Goal: Task Accomplishment & Management: Manage account settings

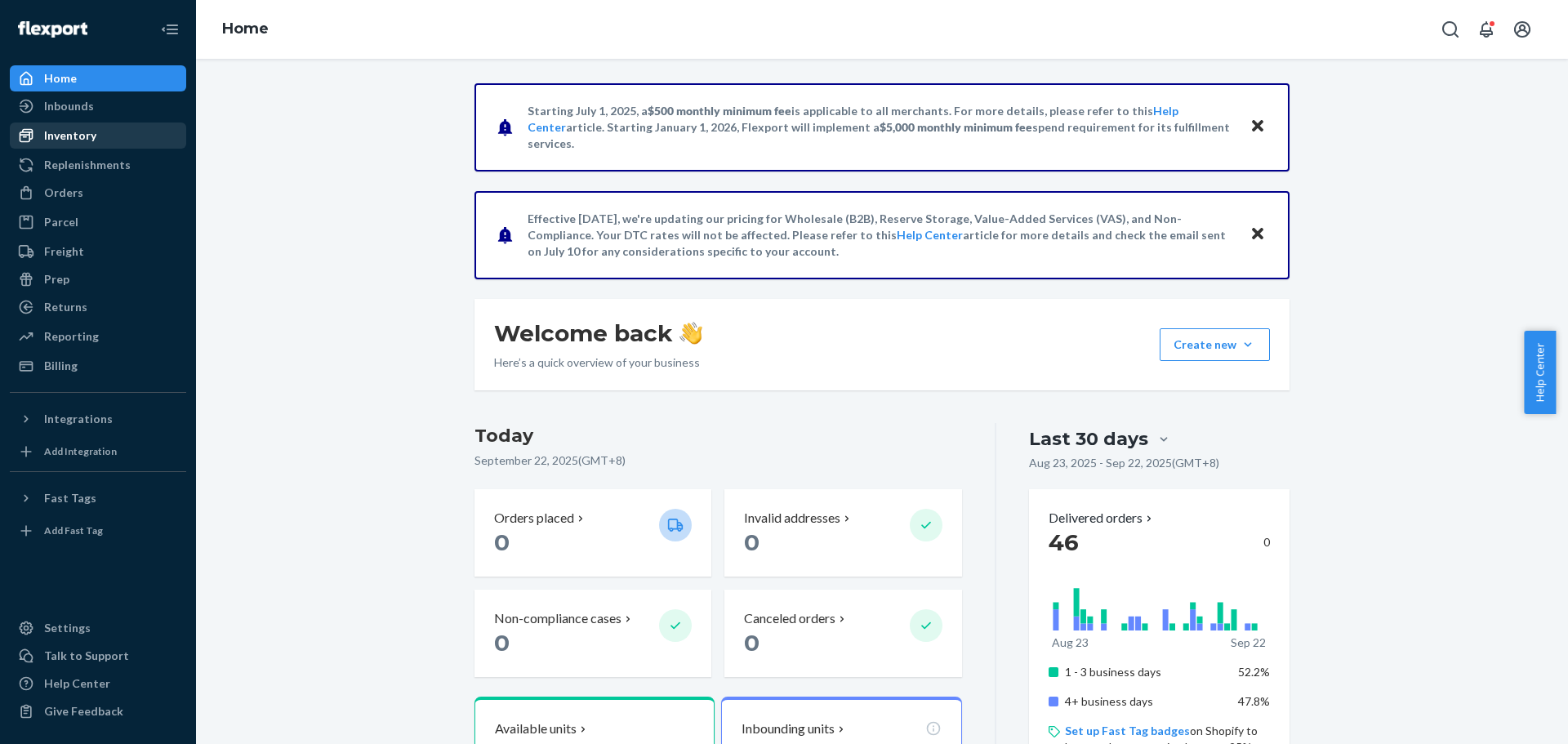
click at [92, 132] on div "Inventory" at bounding box center [70, 135] width 53 height 16
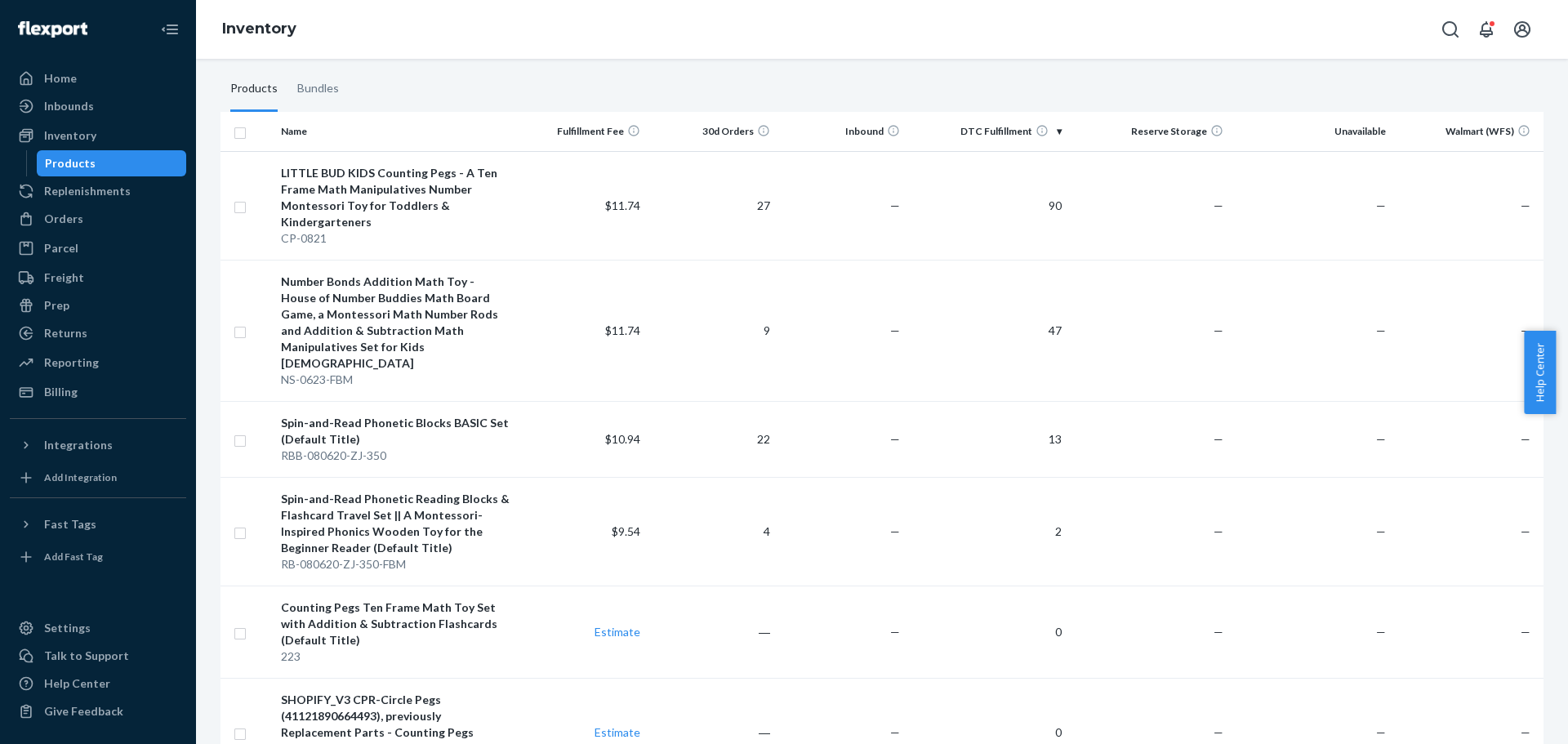
scroll to position [67, 0]
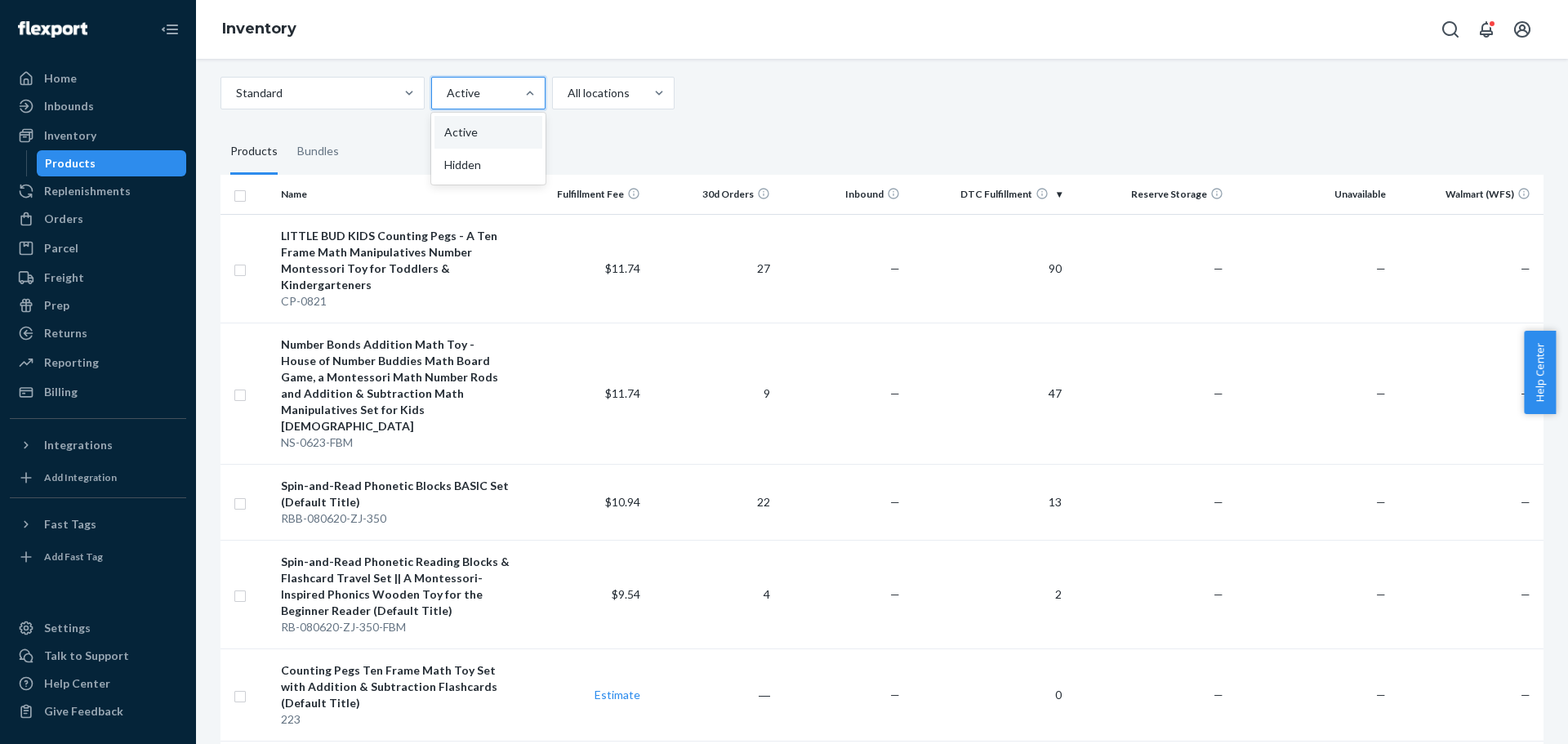
click at [482, 103] on div "Active" at bounding box center [473, 93] width 83 height 30
click at [447, 101] on input "option Active focused, 1 of 2. 2 results available. Use Up and Down to choose o…" at bounding box center [446, 93] width 2 height 16
click at [482, 170] on div "Hidden" at bounding box center [488, 165] width 108 height 33
click at [447, 101] on input "option Hidden focused, 2 of 2. 2 results available. Use Up and Down to choose o…" at bounding box center [446, 93] width 2 height 16
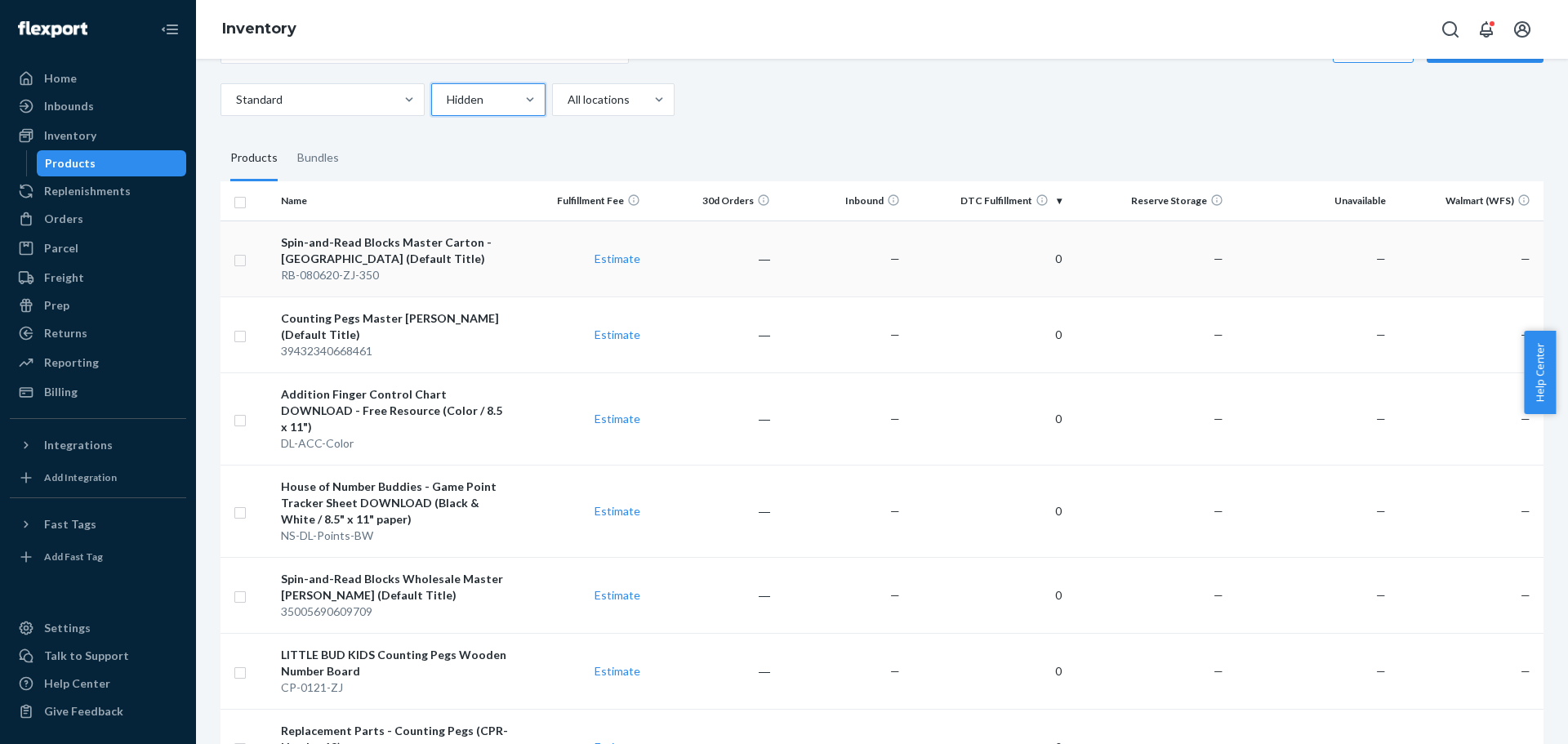
scroll to position [0, 0]
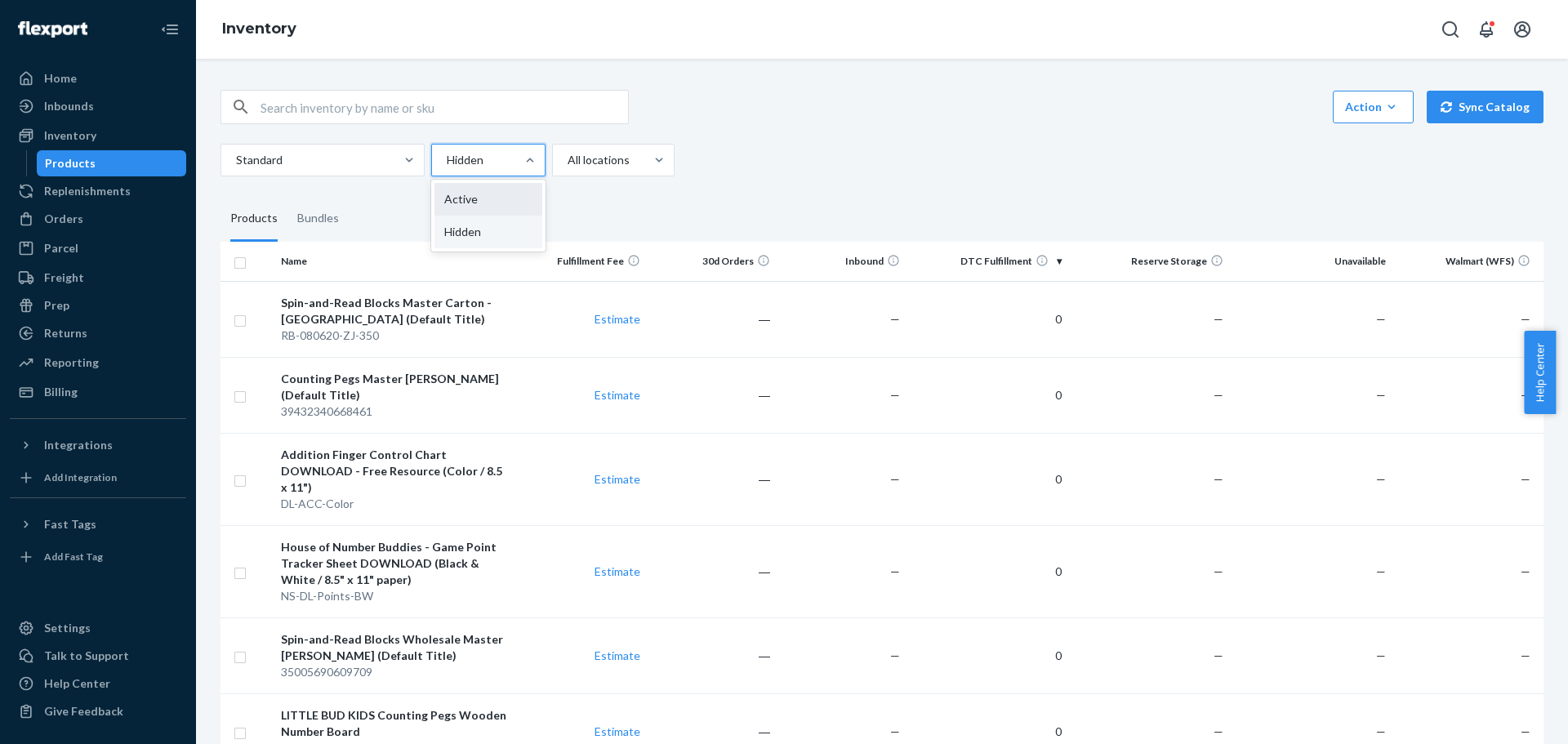
drag, startPoint x: 504, startPoint y: 159, endPoint x: 495, endPoint y: 193, distance: 35.2
click at [504, 159] on div at bounding box center [486, 160] width 83 height 19
click at [447, 159] on input "option Hidden, selected. option Hidden focused, 2 of 2. 2 results available. Us…" at bounding box center [446, 160] width 2 height 16
click at [489, 207] on div "Active" at bounding box center [488, 199] width 108 height 33
click at [447, 169] on input "option Hidden, selected. option Active focused, 1 of 2. 2 results available. Us…" at bounding box center [446, 160] width 2 height 16
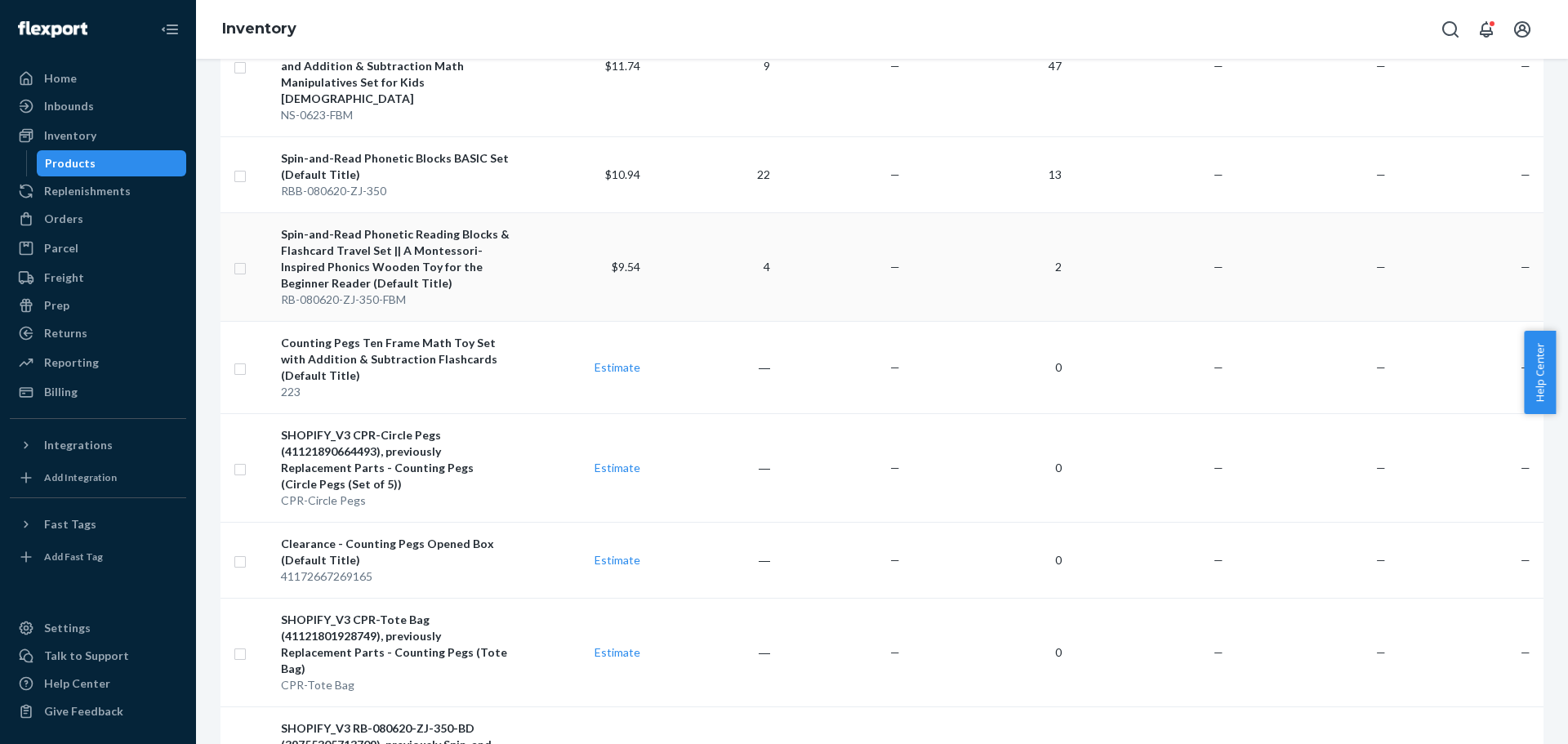
scroll to position [409, 0]
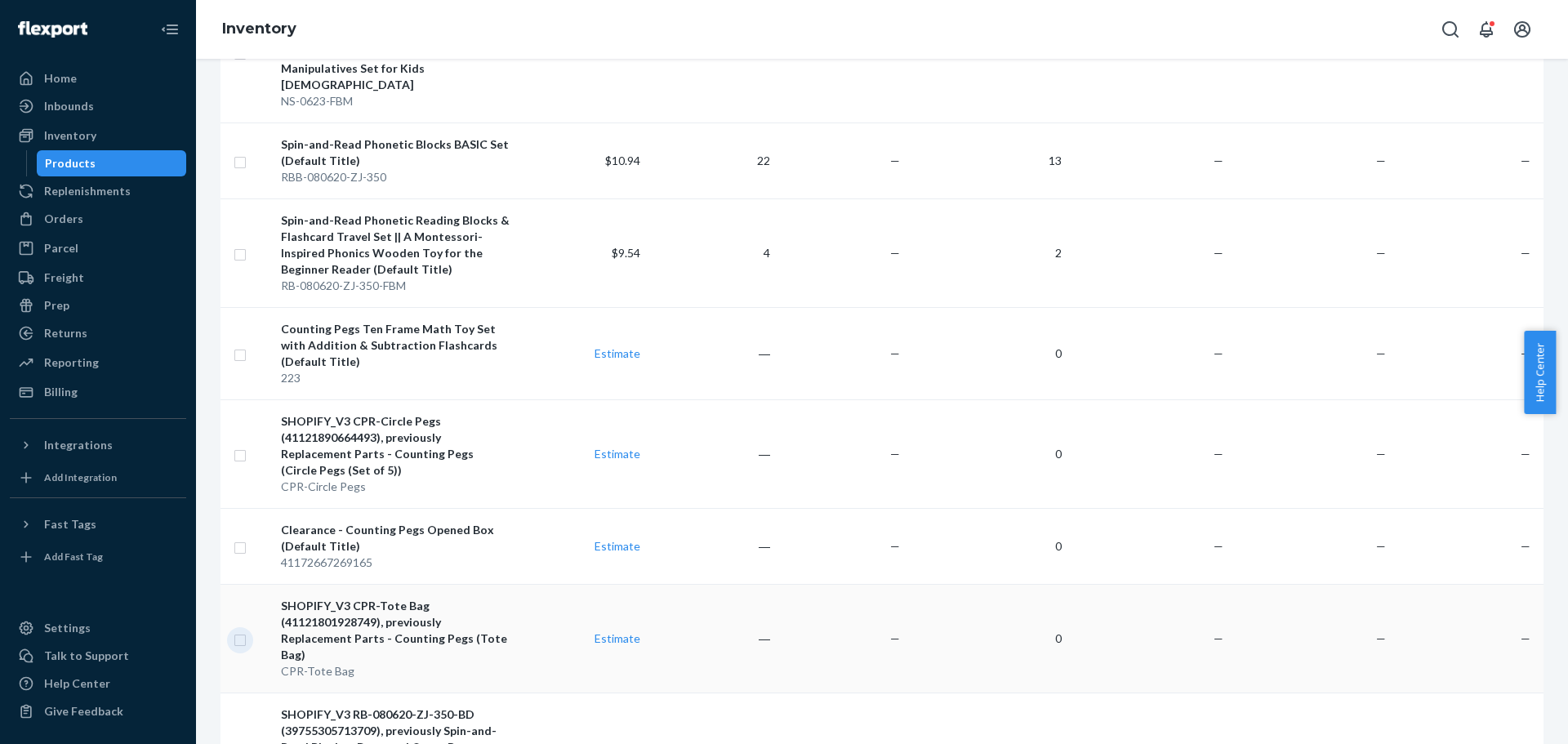
click at [236, 630] on input "checkbox" at bounding box center [240, 639] width 13 height 17
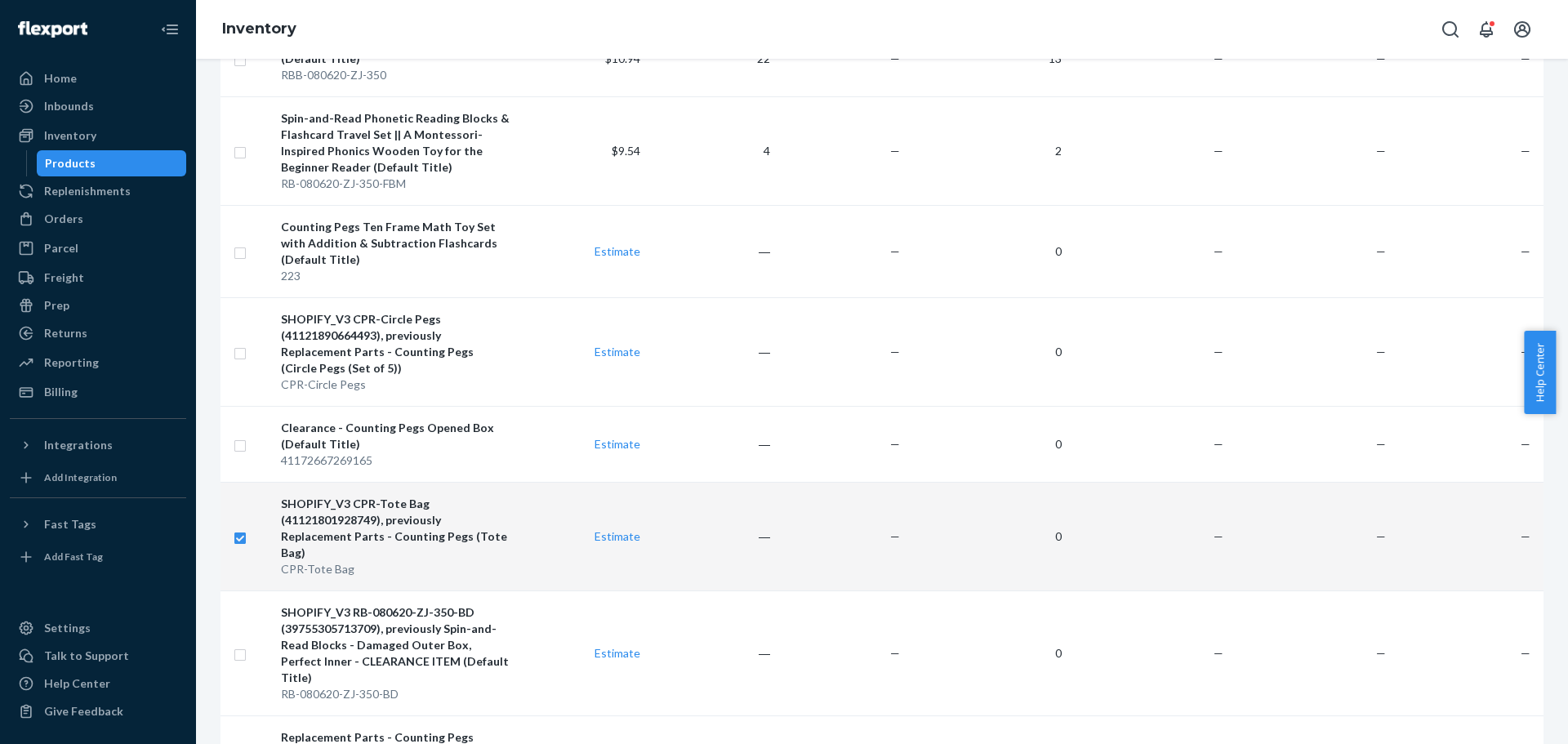
scroll to position [654, 0]
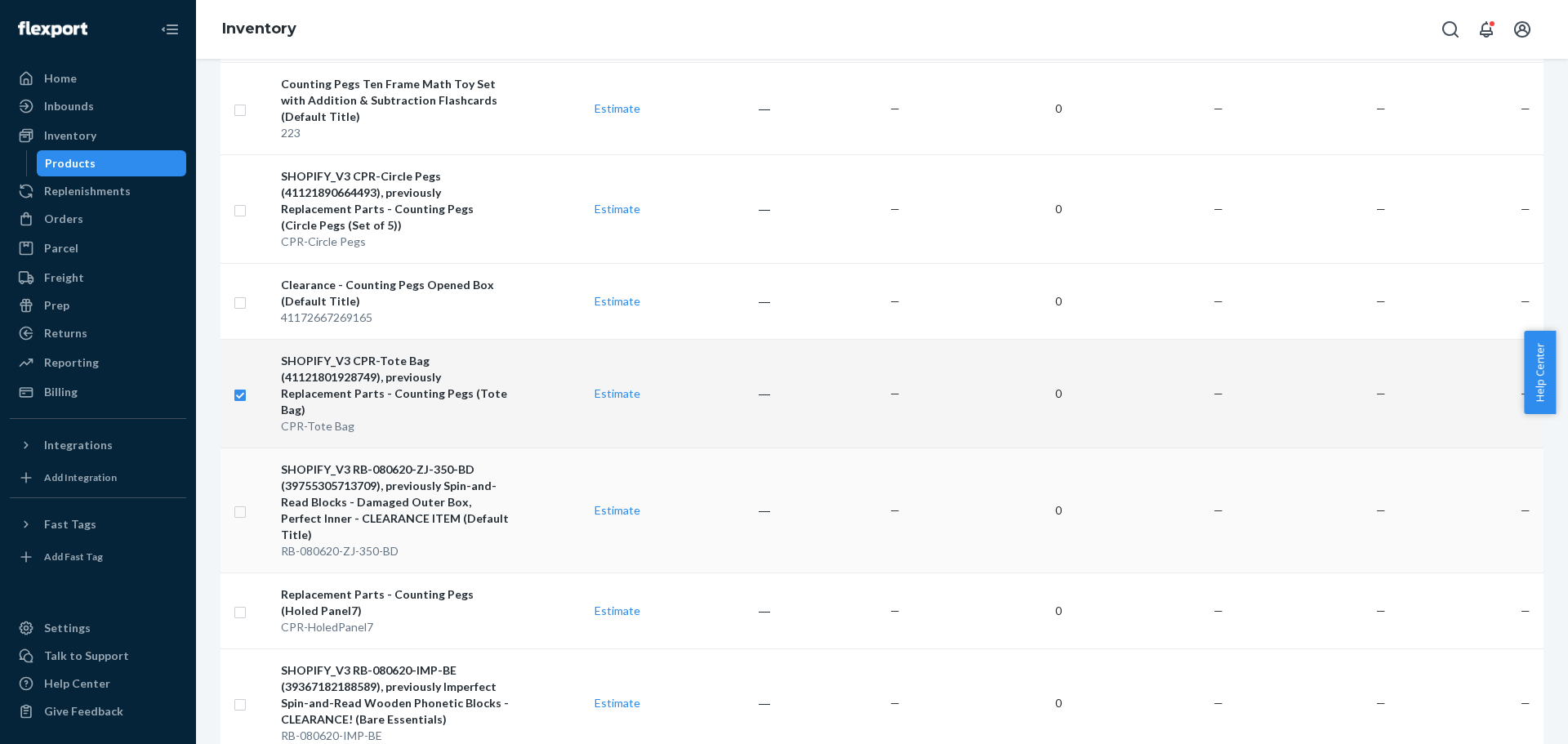
checkbox input "true"
click at [243, 502] on input "checkbox" at bounding box center [240, 510] width 13 height 17
checkbox input "true"
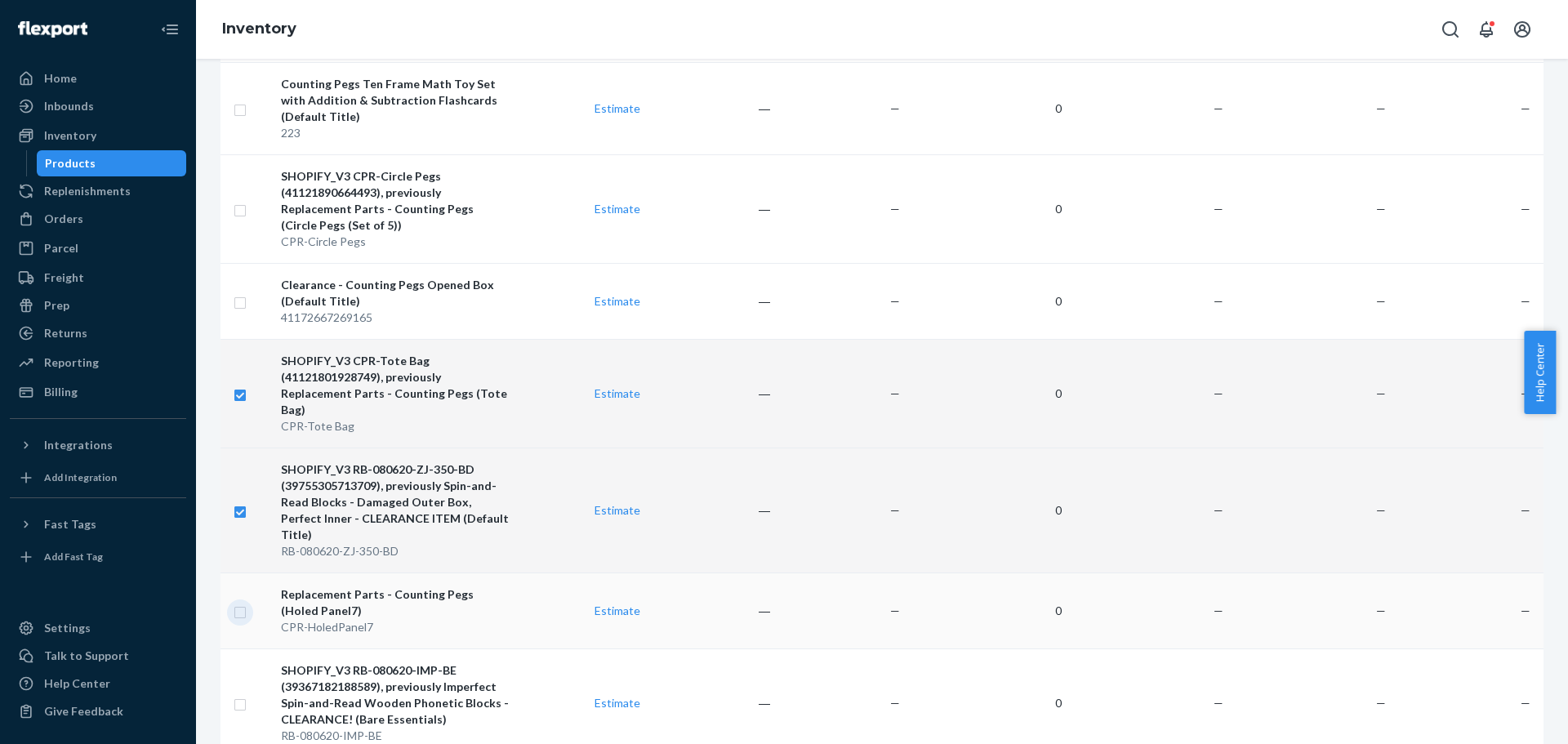
click at [242, 602] on input "checkbox" at bounding box center [240, 611] width 13 height 17
checkbox input "true"
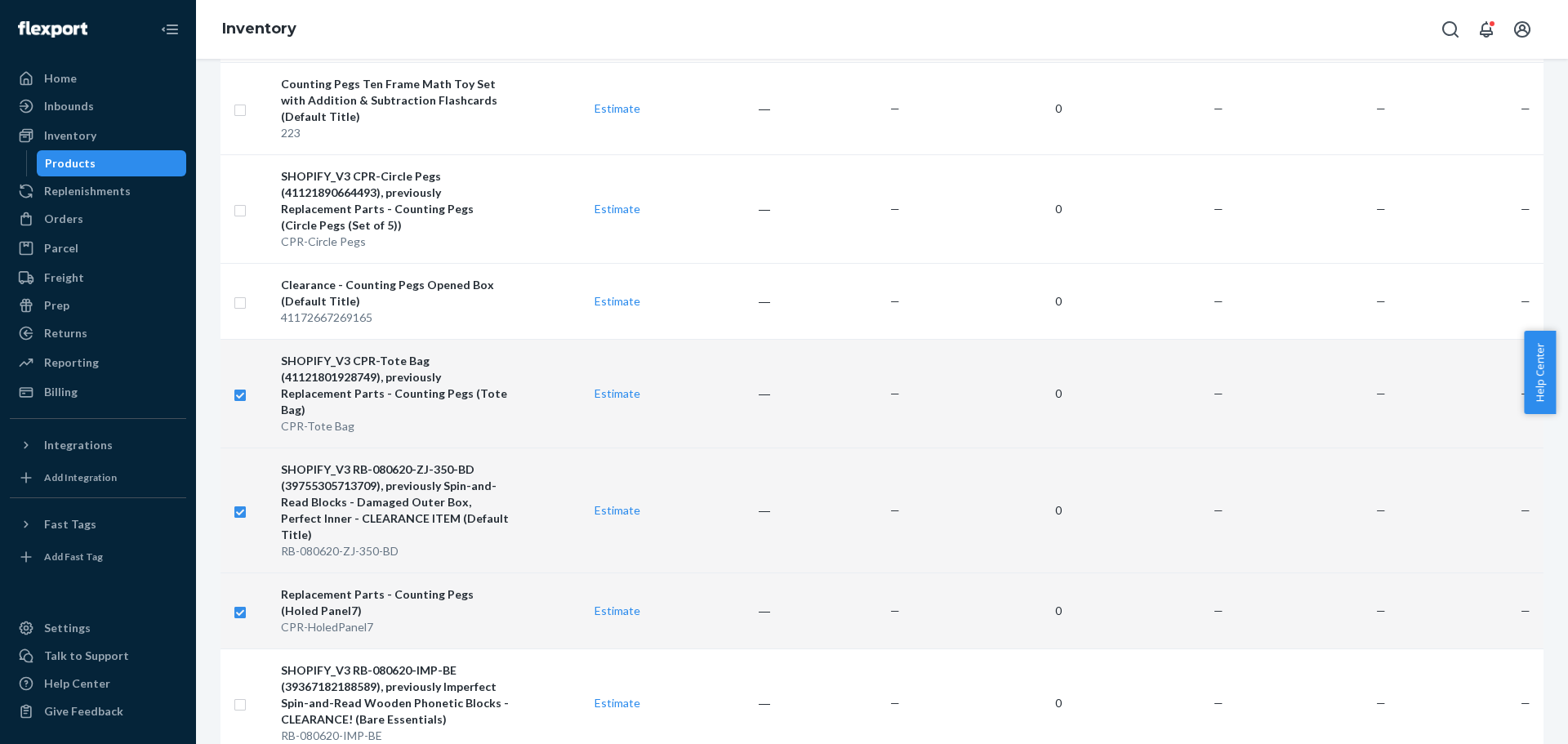
click at [242, 385] on input "checkbox" at bounding box center [240, 394] width 13 height 17
checkbox input "false"
checkbox input "true"
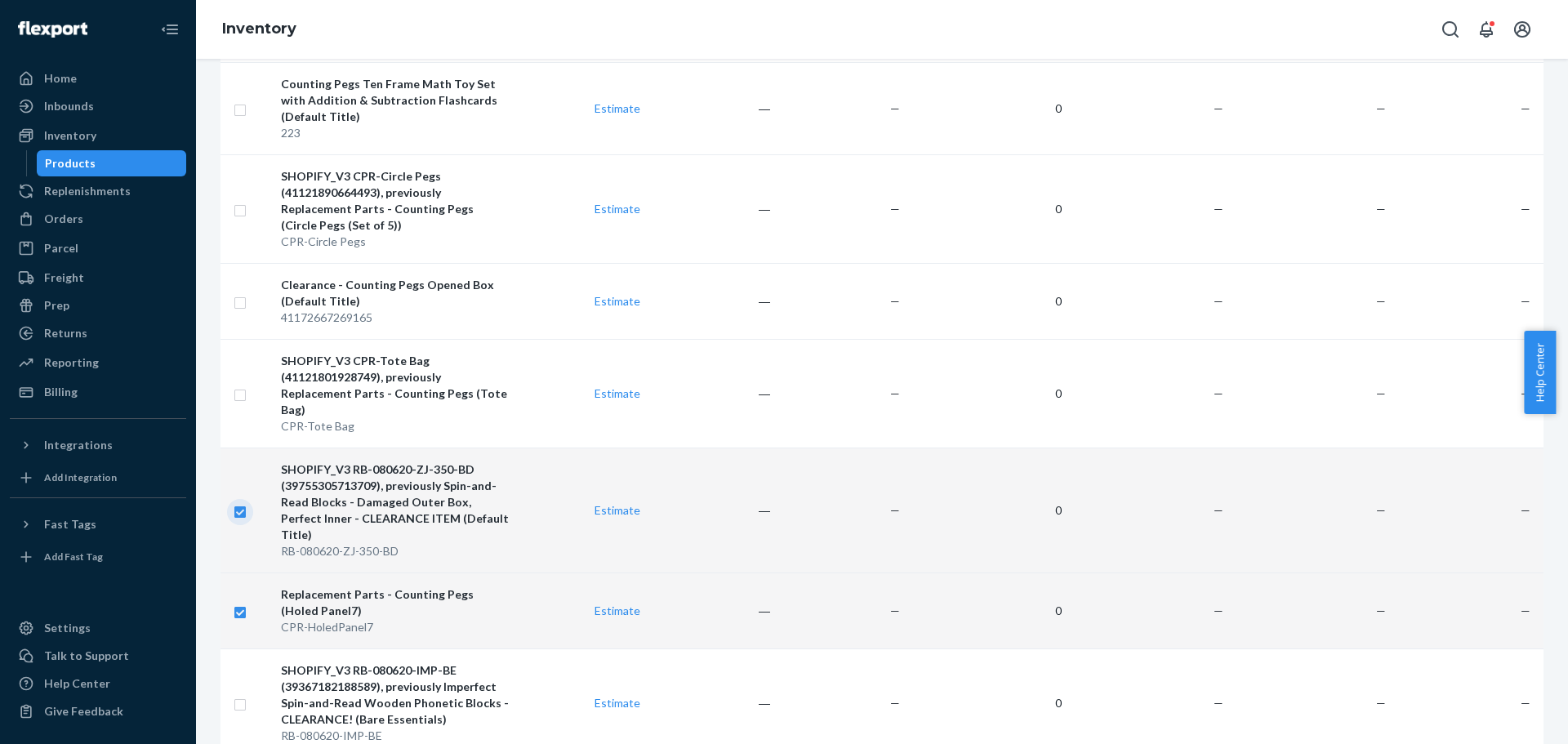
click at [235, 502] on input "checkbox" at bounding box center [240, 510] width 13 height 17
checkbox input "false"
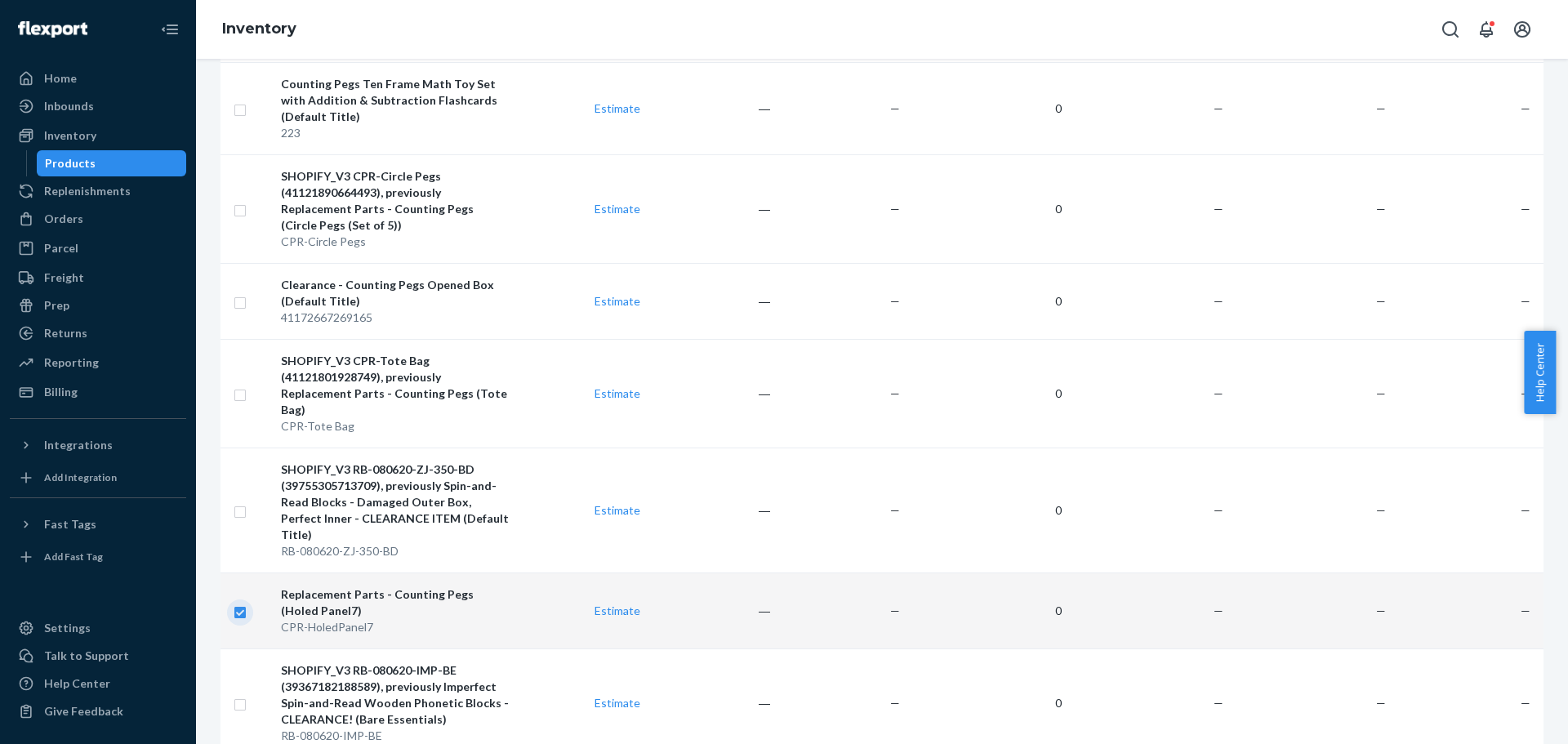
click at [238, 602] on input "checkbox" at bounding box center [240, 611] width 13 height 17
checkbox input "false"
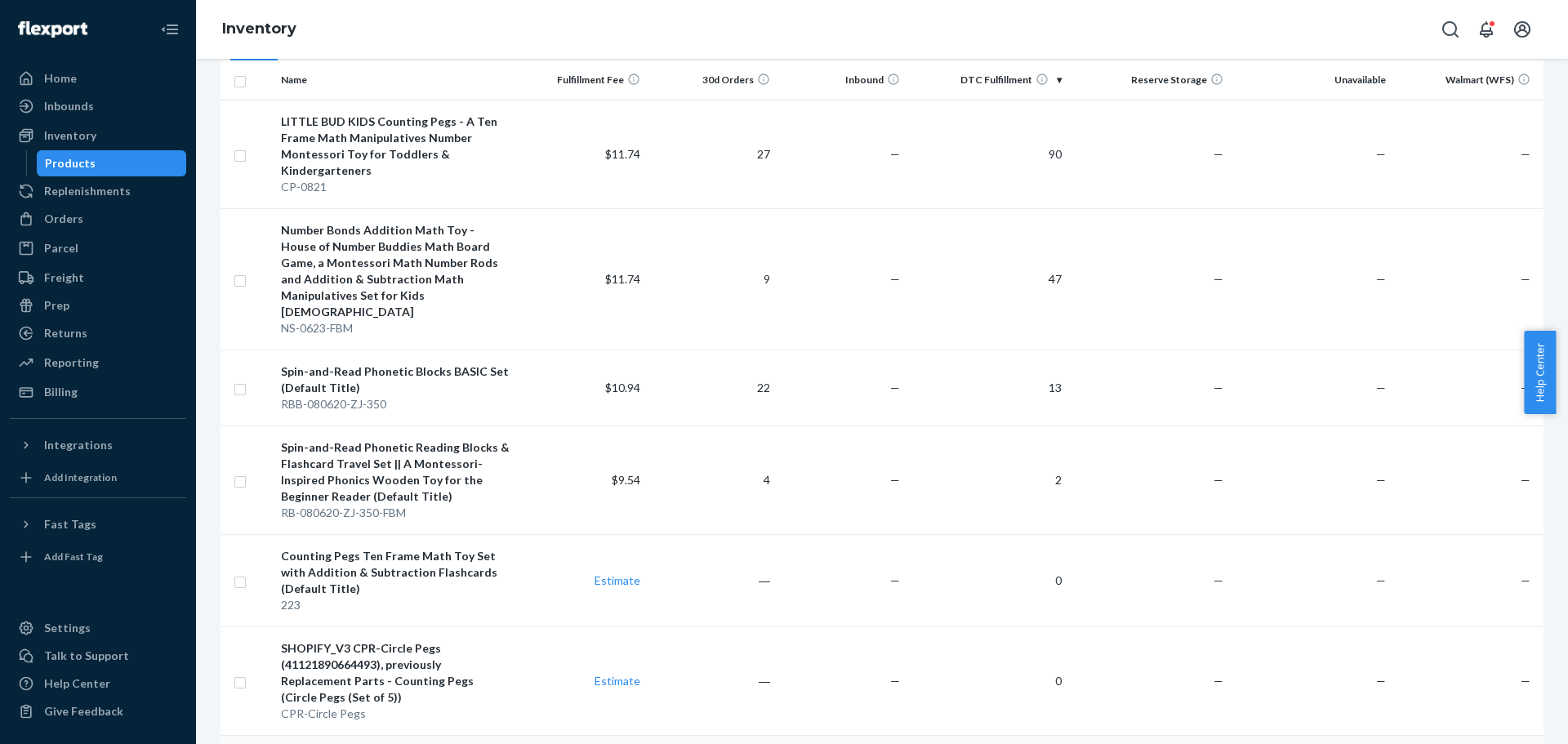
scroll to position [164, 0]
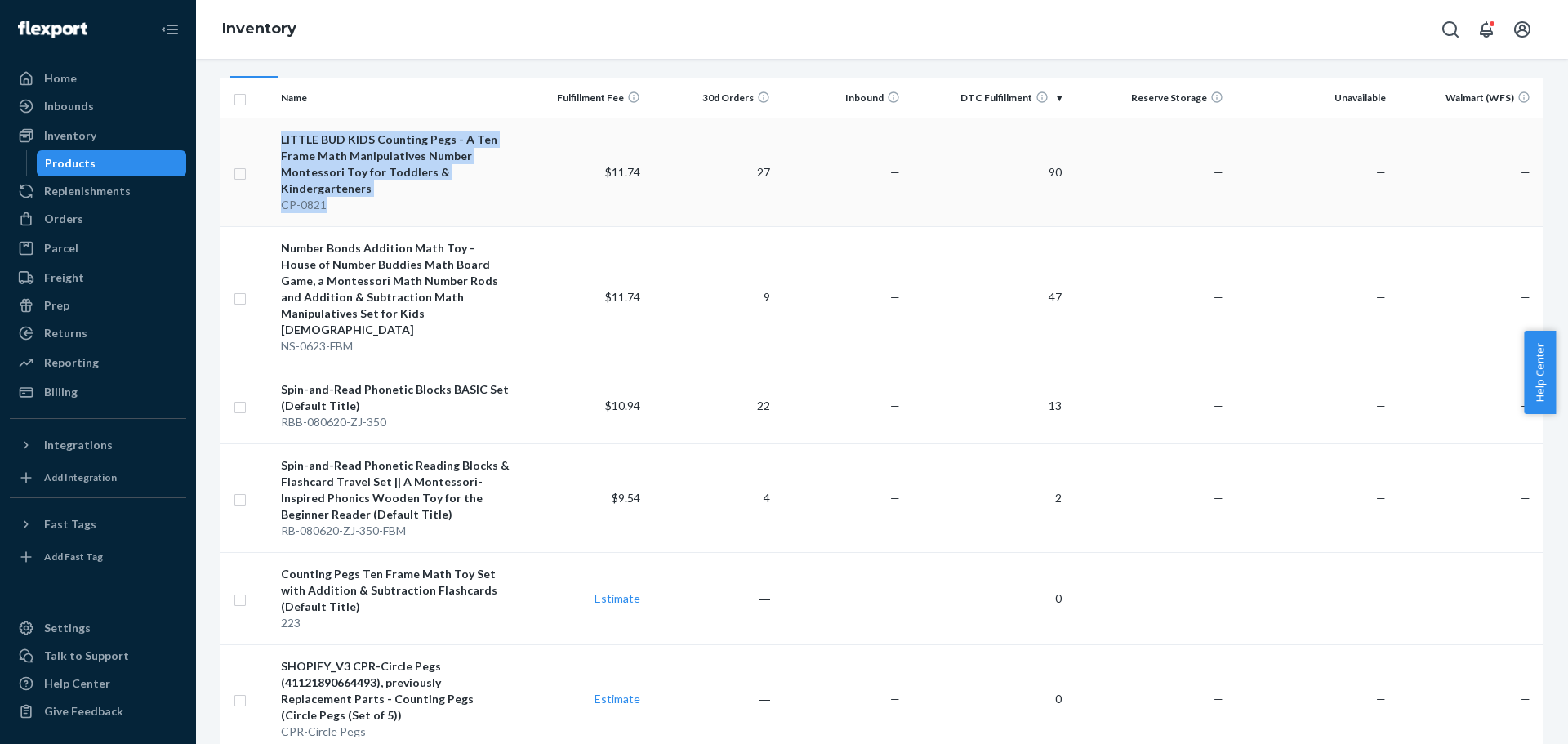
drag, startPoint x: 295, startPoint y: 203, endPoint x: 262, endPoint y: 203, distance: 33.0
click at [262, 203] on tr "LITTLE BUD KIDS Counting Pegs - A Ten Frame Math Manipulatives Number Montessor…" at bounding box center [882, 171] width 1323 height 108
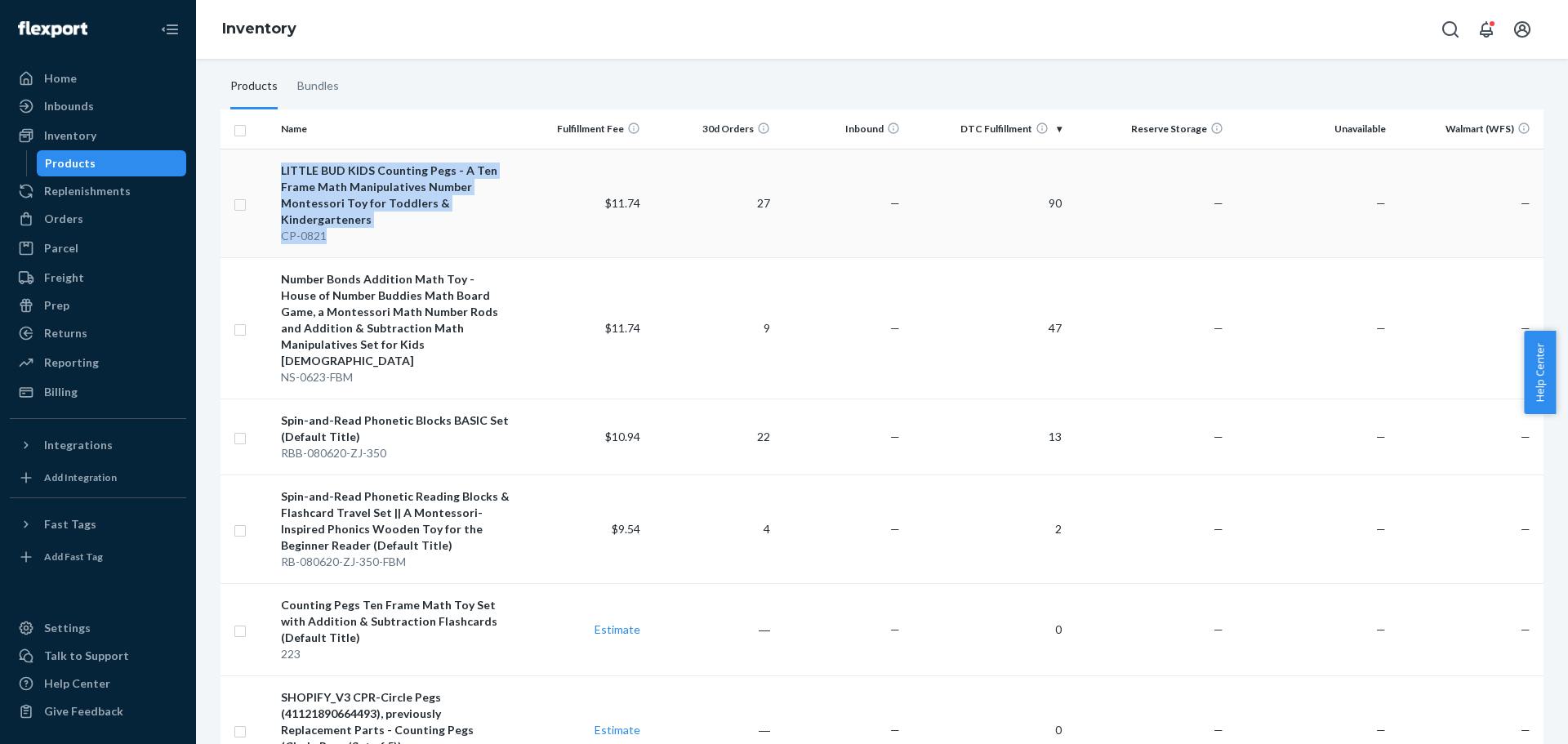
scroll to position [81, 0]
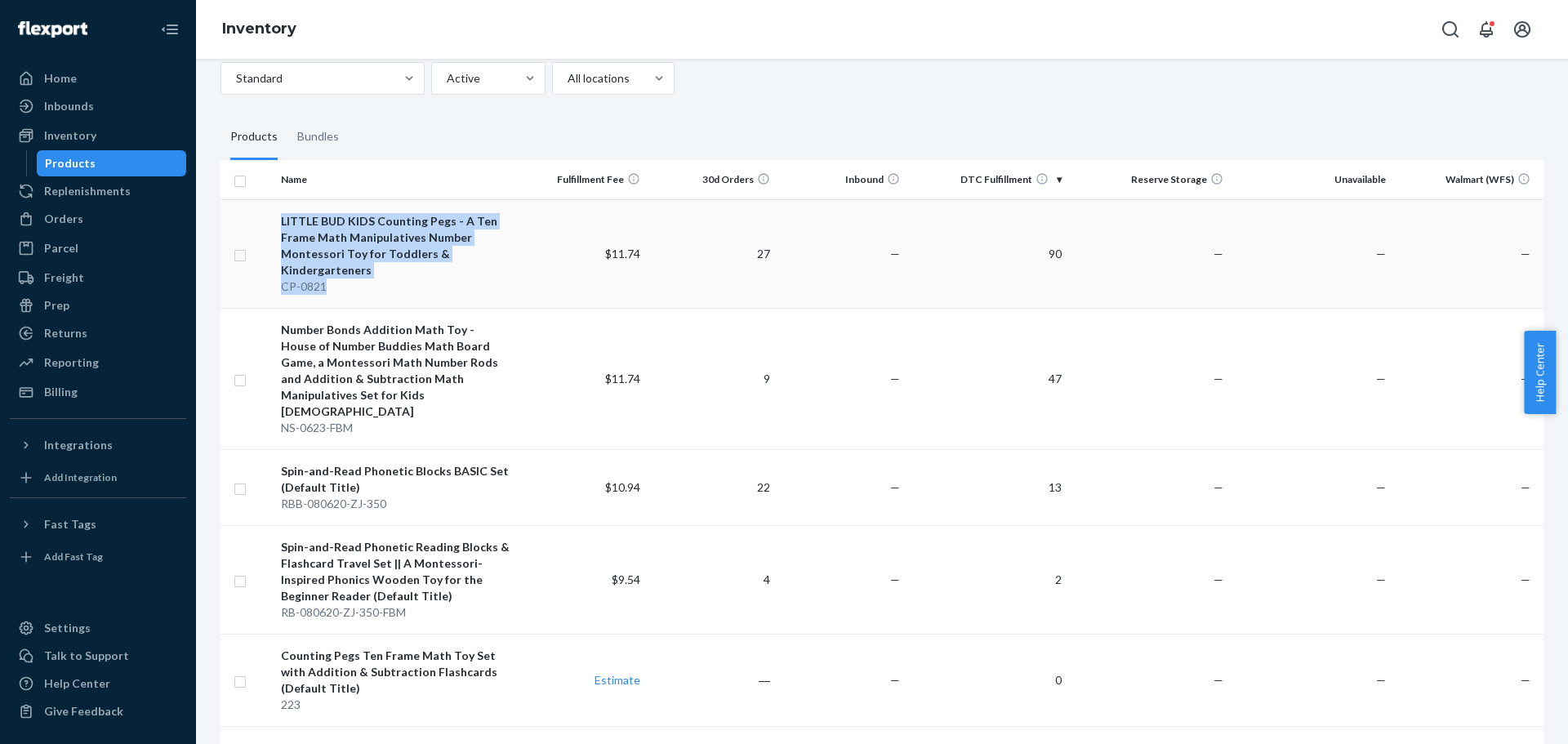
click at [355, 291] on div "CP-0821" at bounding box center [396, 286] width 231 height 16
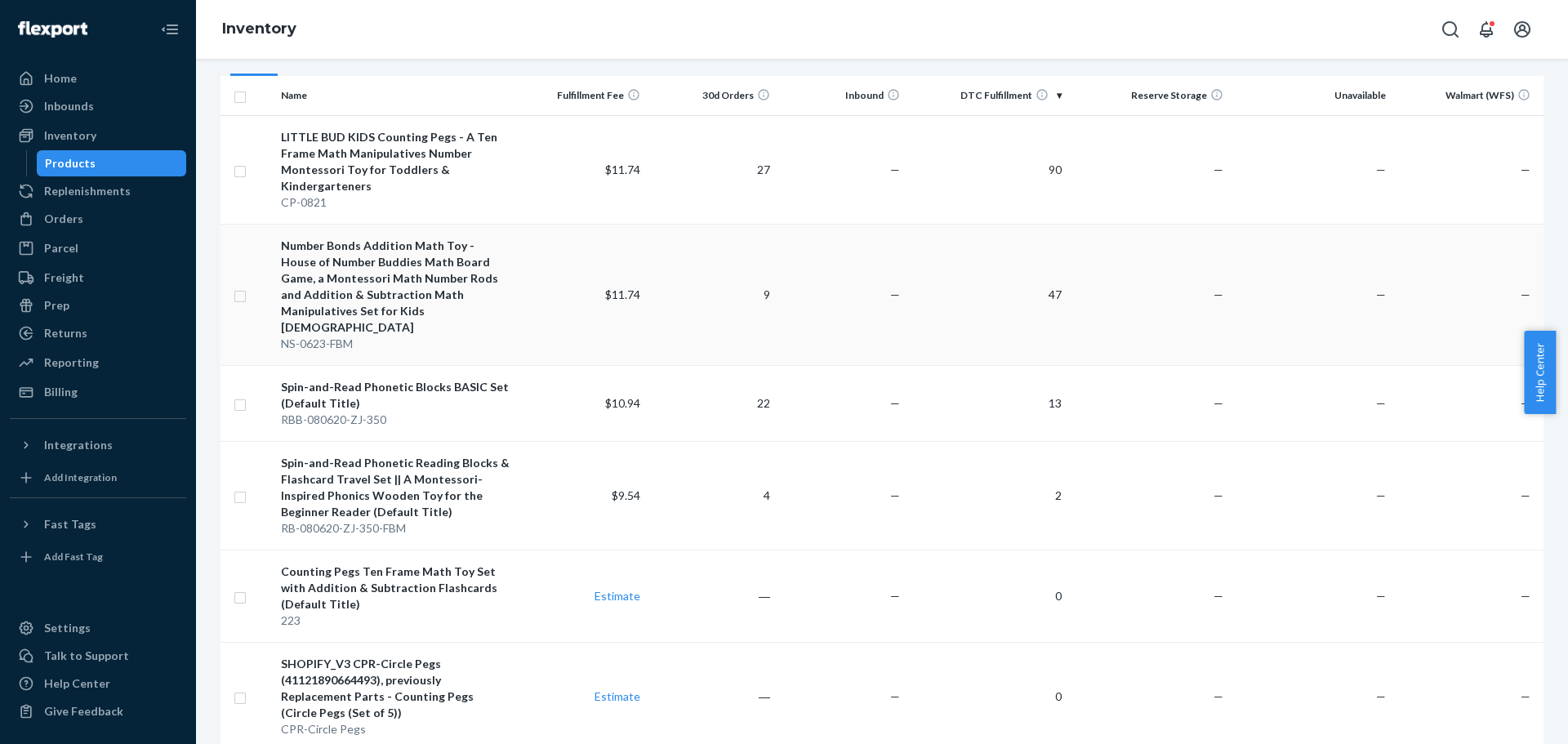
scroll to position [245, 0]
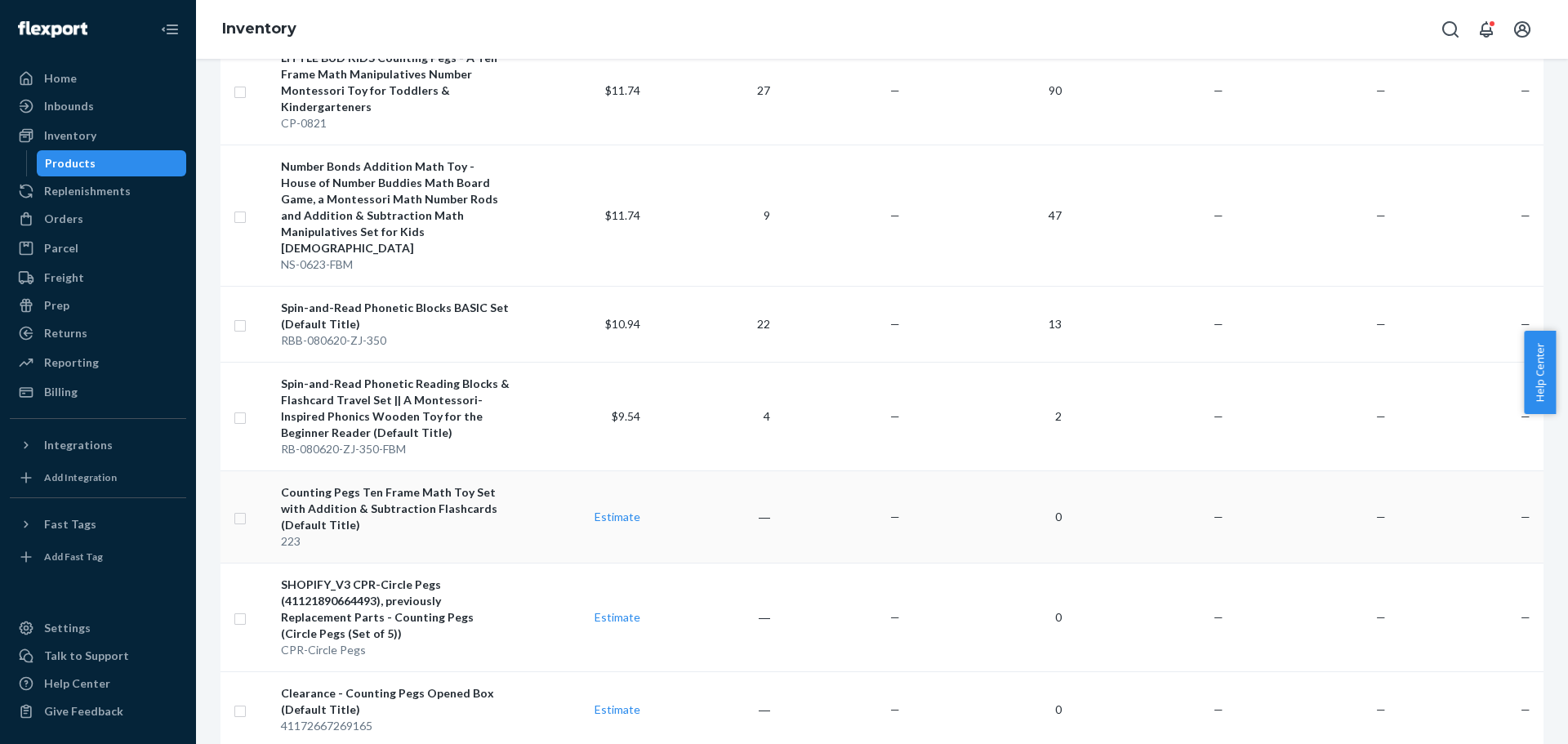
click at [435, 498] on div "Counting Pegs Ten Frame Math Toy Set with Addition & Subtraction Flashcards (De…" at bounding box center [396, 508] width 231 height 49
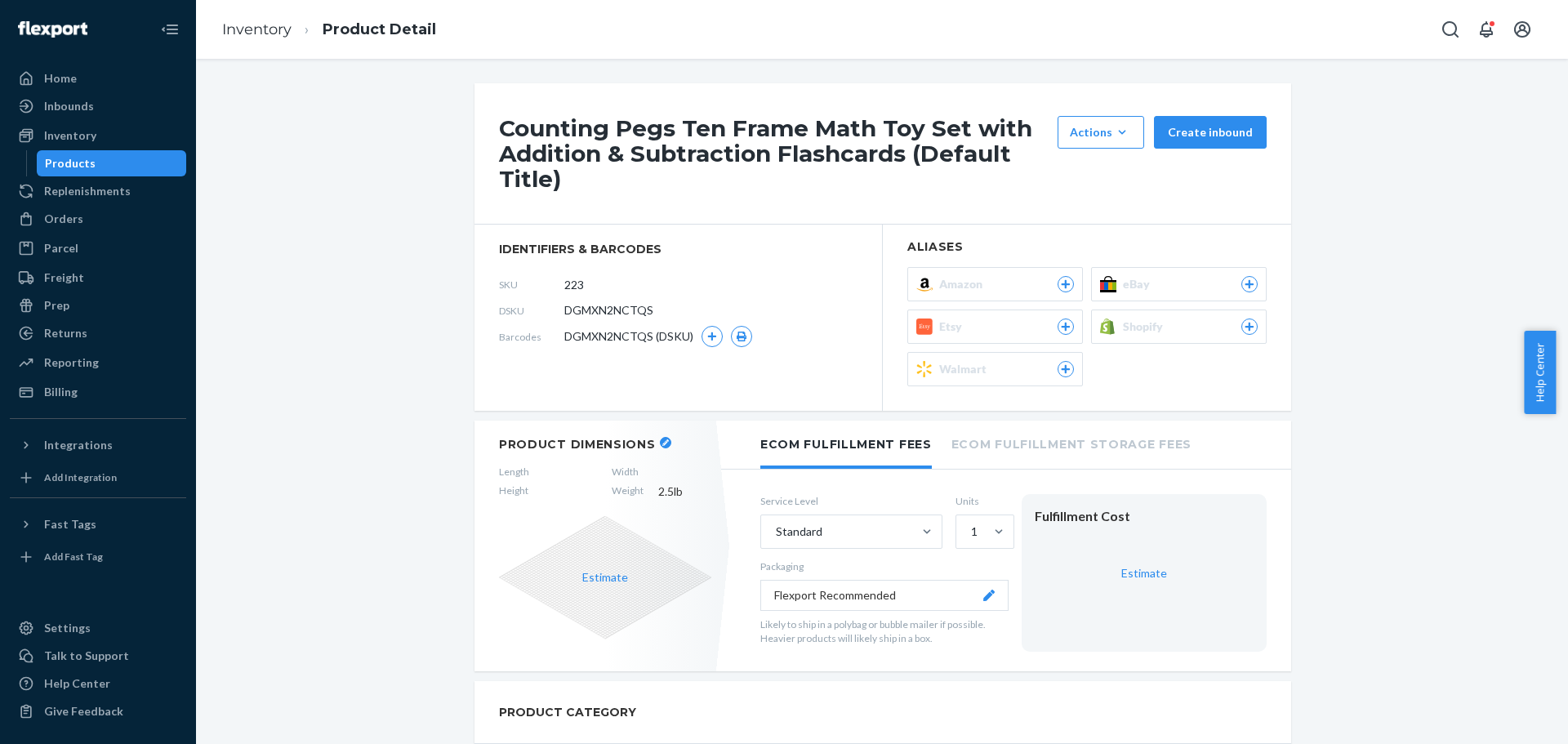
drag, startPoint x: 938, startPoint y: 298, endPoint x: 1098, endPoint y: 192, distance: 191.9
click at [1102, 192] on div "Counting Pegs Ten Frame Math Toy Set with Addition & Subtraction Flashcards (De…" at bounding box center [883, 154] width 817 height 142
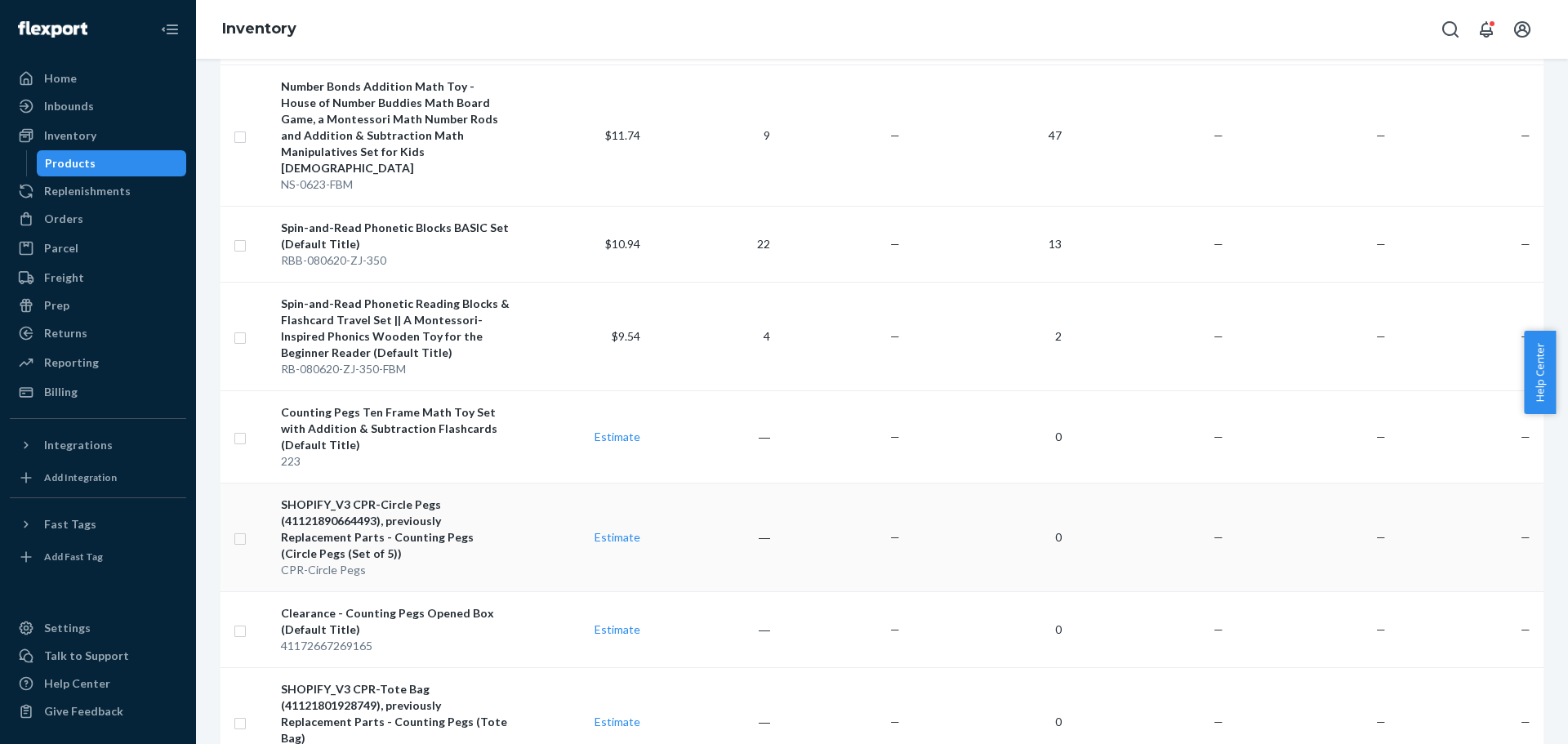
scroll to position [490, 0]
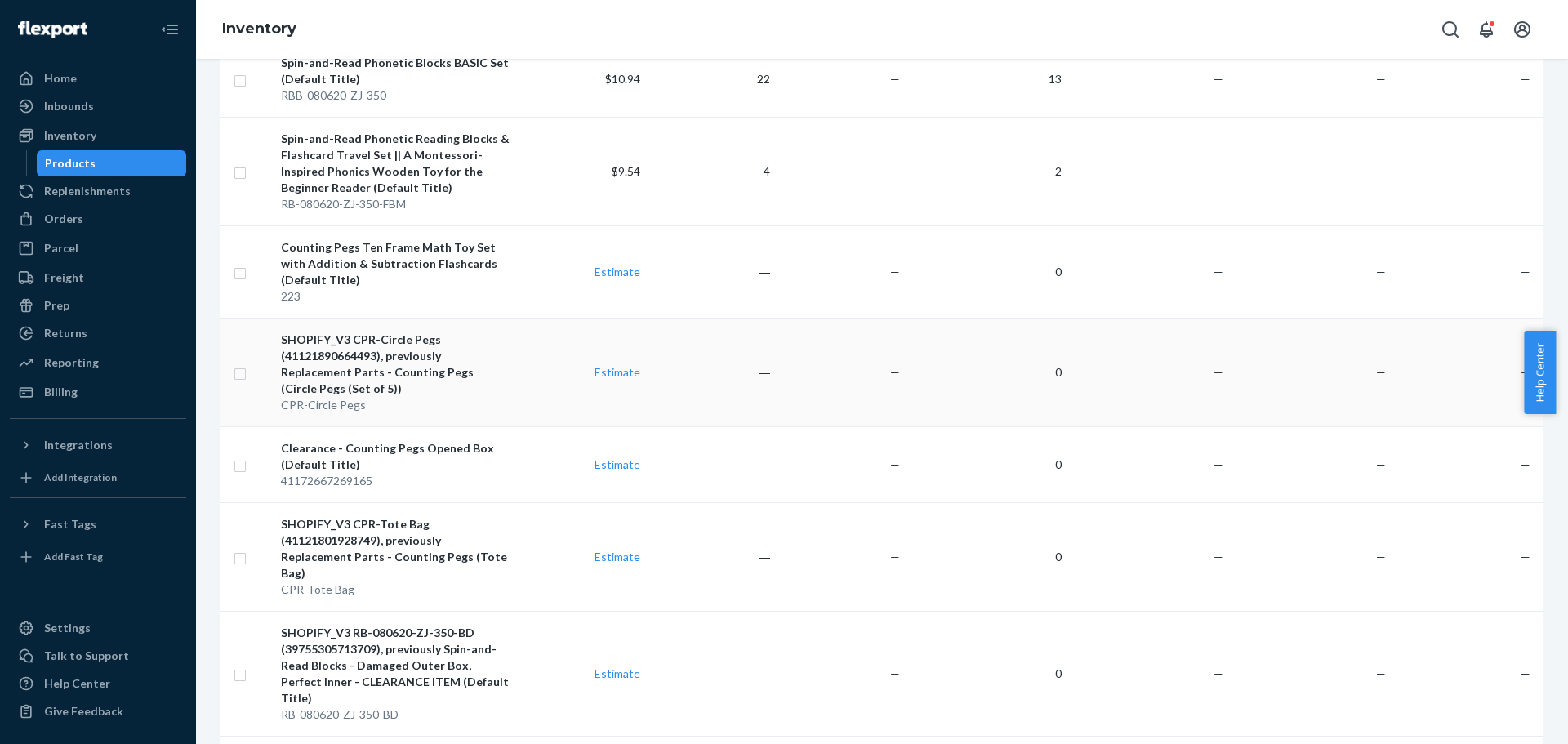
click at [404, 397] on div "CPR-Circle Pegs" at bounding box center [396, 405] width 231 height 16
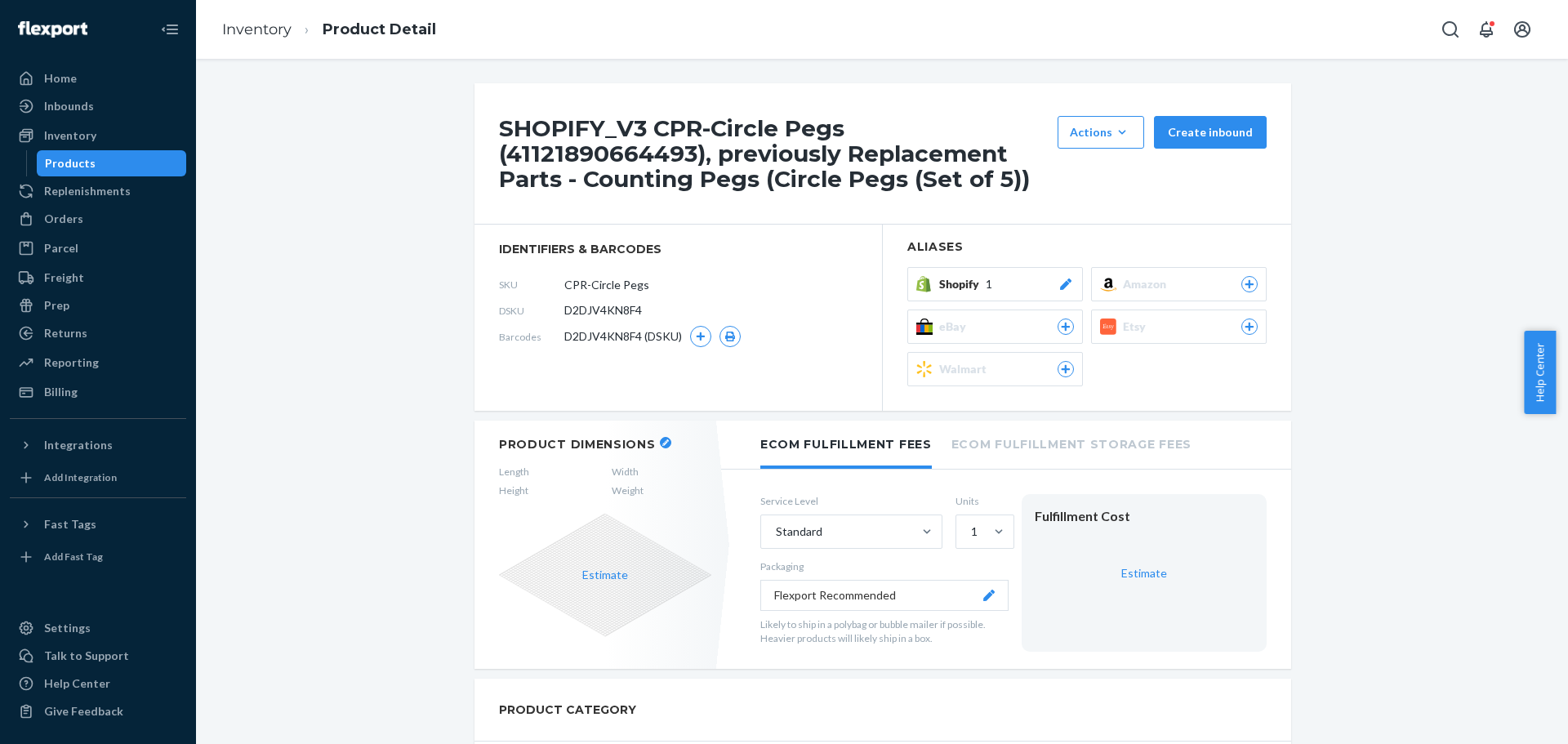
click at [1064, 277] on div at bounding box center [1065, 283] width 16 height 16
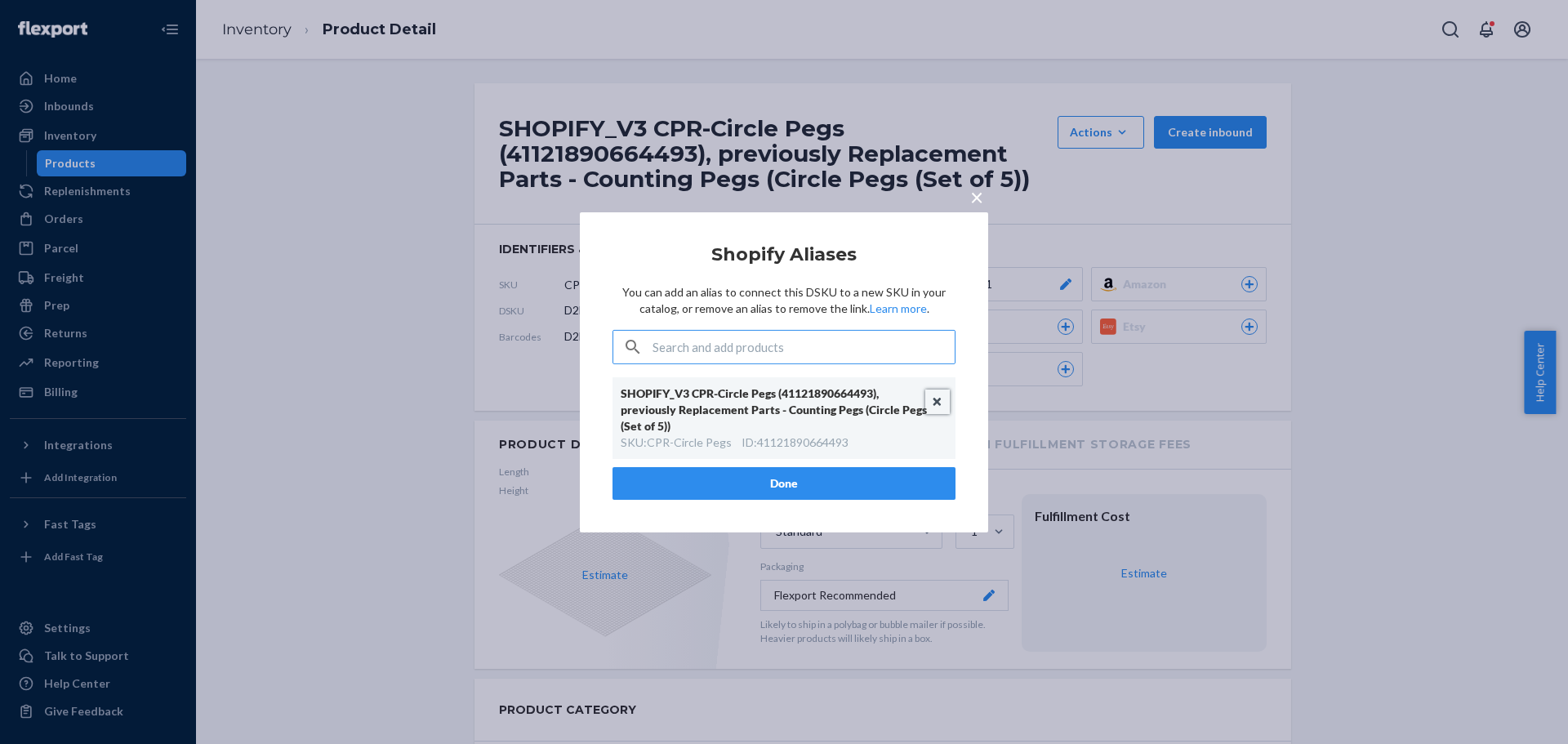
click at [938, 395] on button "Unlink" at bounding box center [938, 402] width 25 height 25
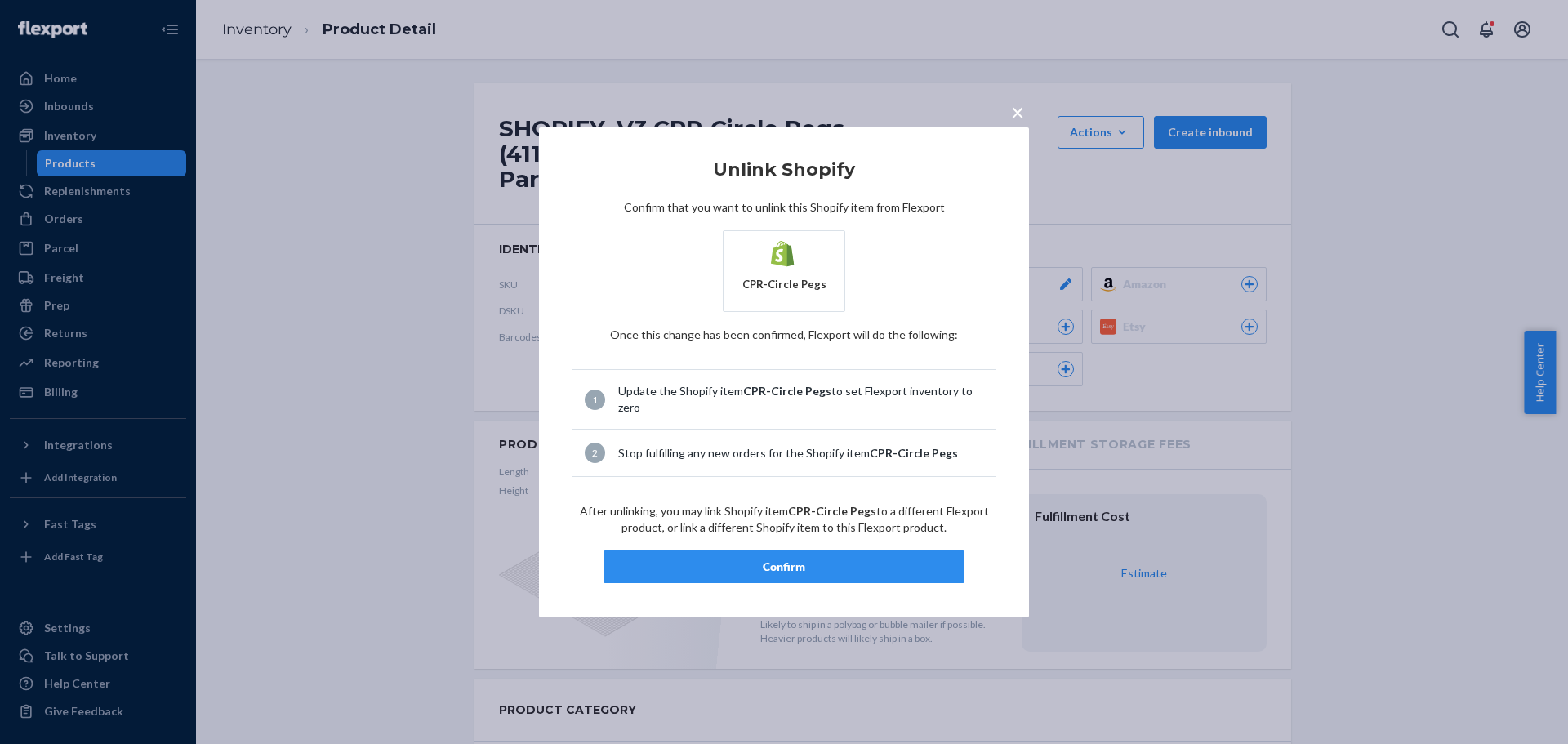
click at [788, 566] on div "Confirm" at bounding box center [784, 567] width 333 height 16
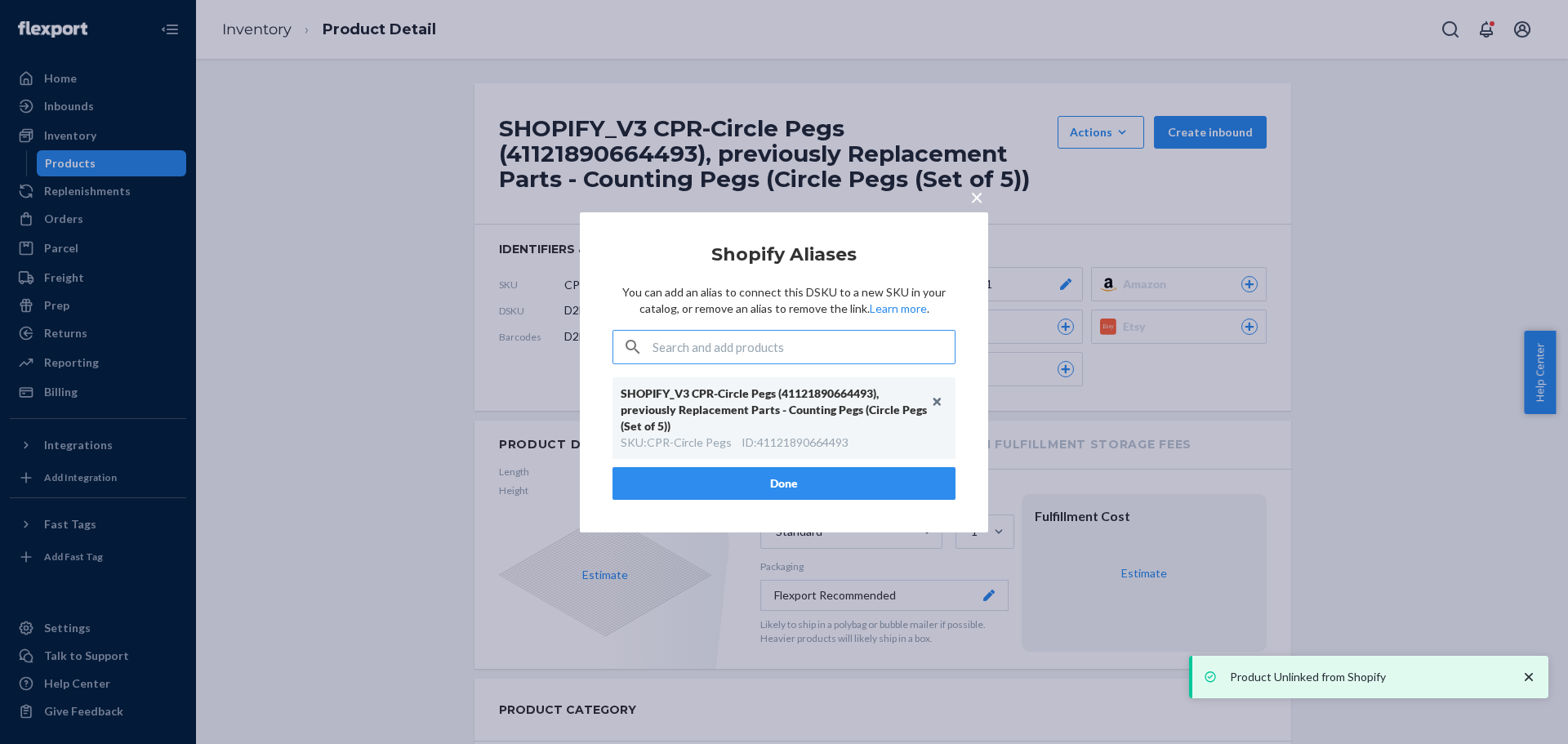
click at [803, 475] on button "Done" at bounding box center [784, 484] width 343 height 33
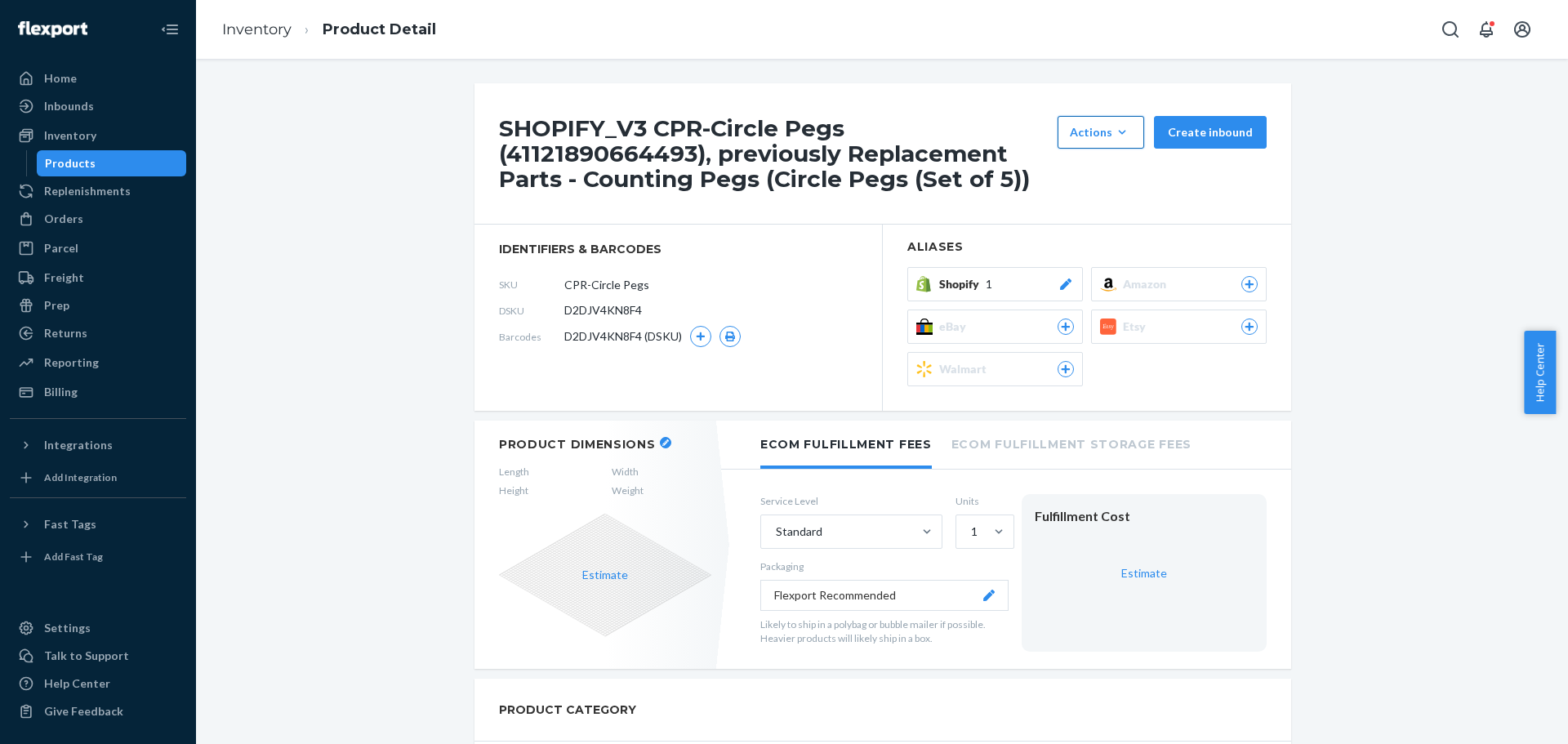
click at [1104, 128] on div "Actions" at bounding box center [1101, 132] width 62 height 16
click at [1108, 169] on span "Hide" at bounding box center [1126, 171] width 101 height 11
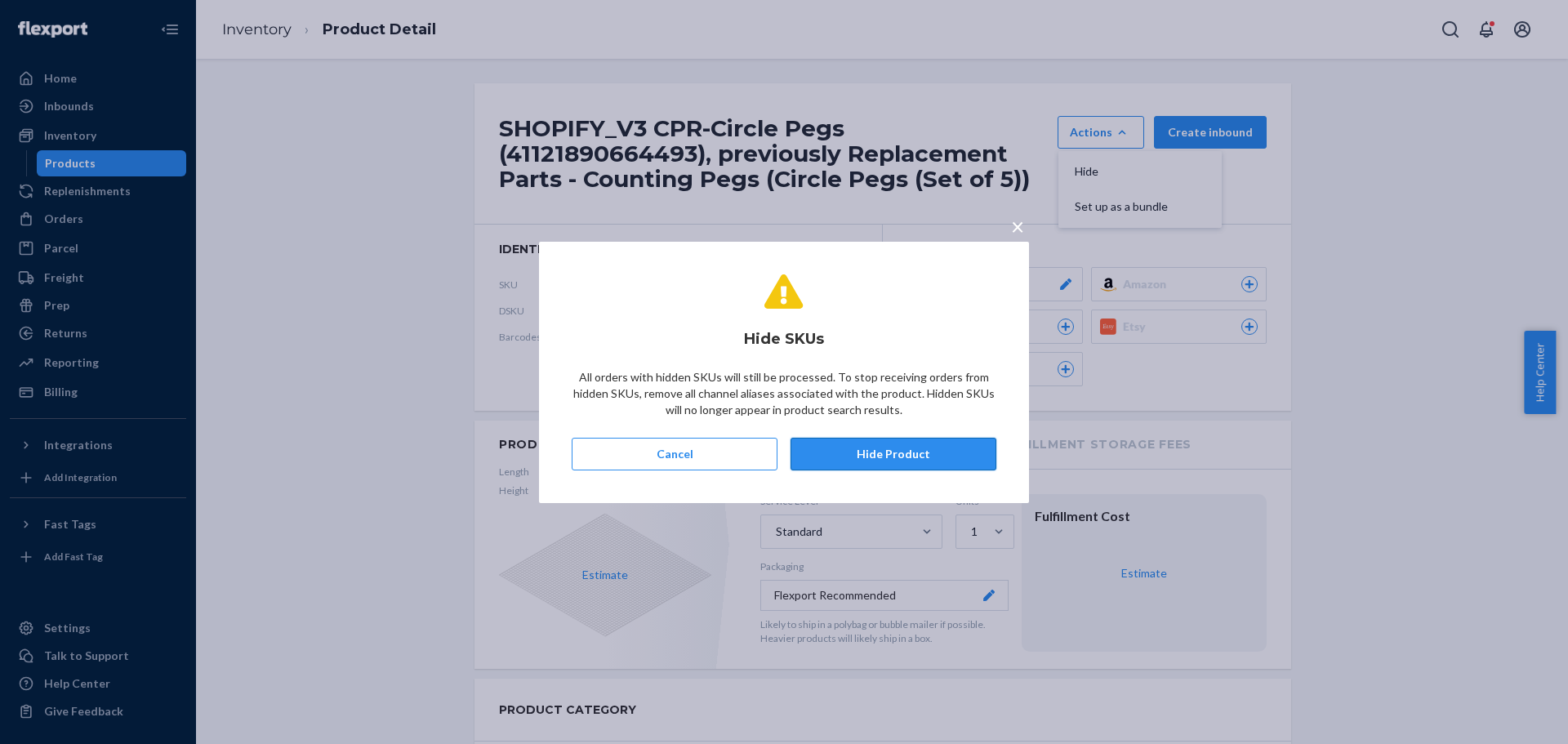
click at [912, 458] on button "Hide Product" at bounding box center [893, 454] width 206 height 33
click at [949, 461] on button "Hide Product" at bounding box center [893, 454] width 206 height 33
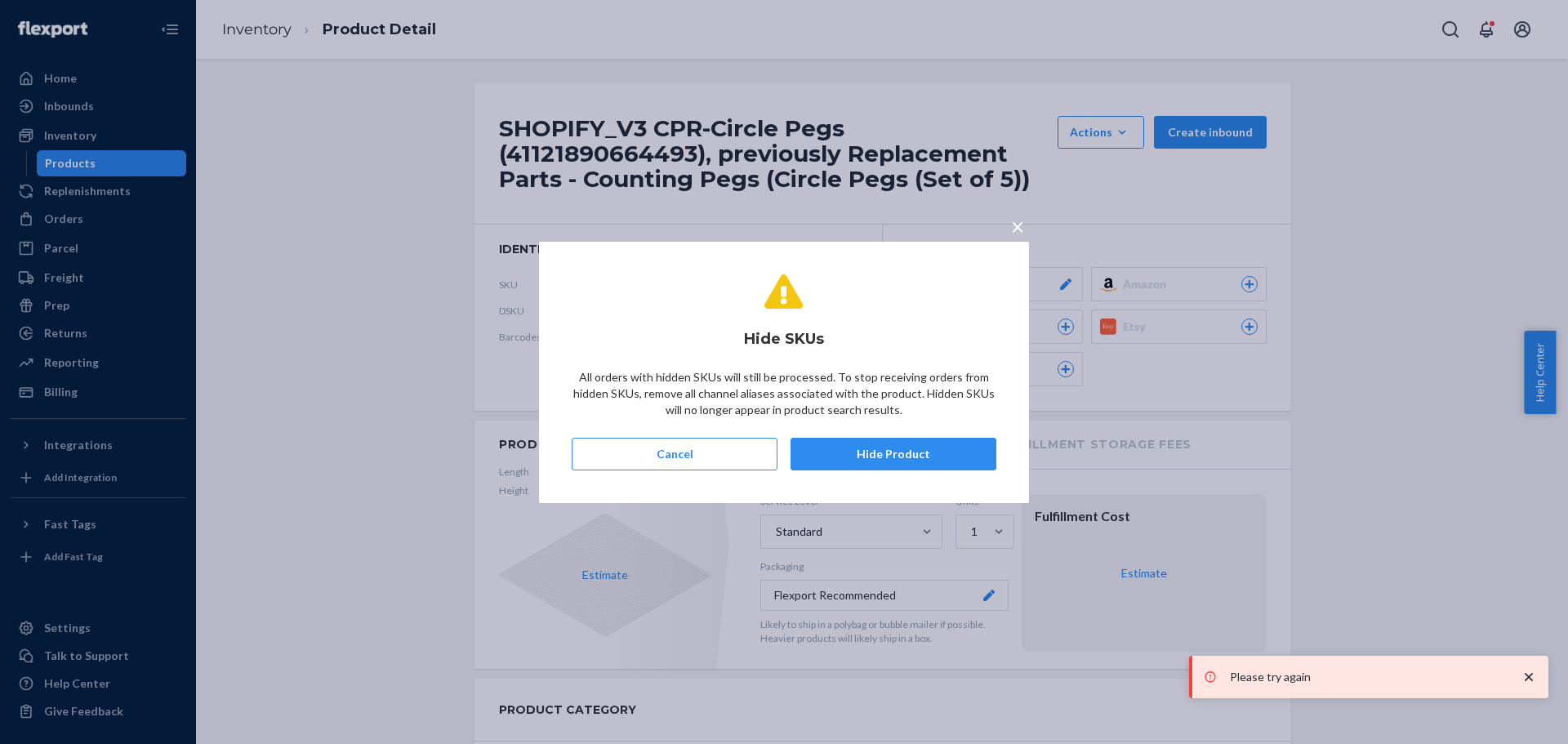
click at [1017, 226] on span "×" at bounding box center [1018, 226] width 13 height 28
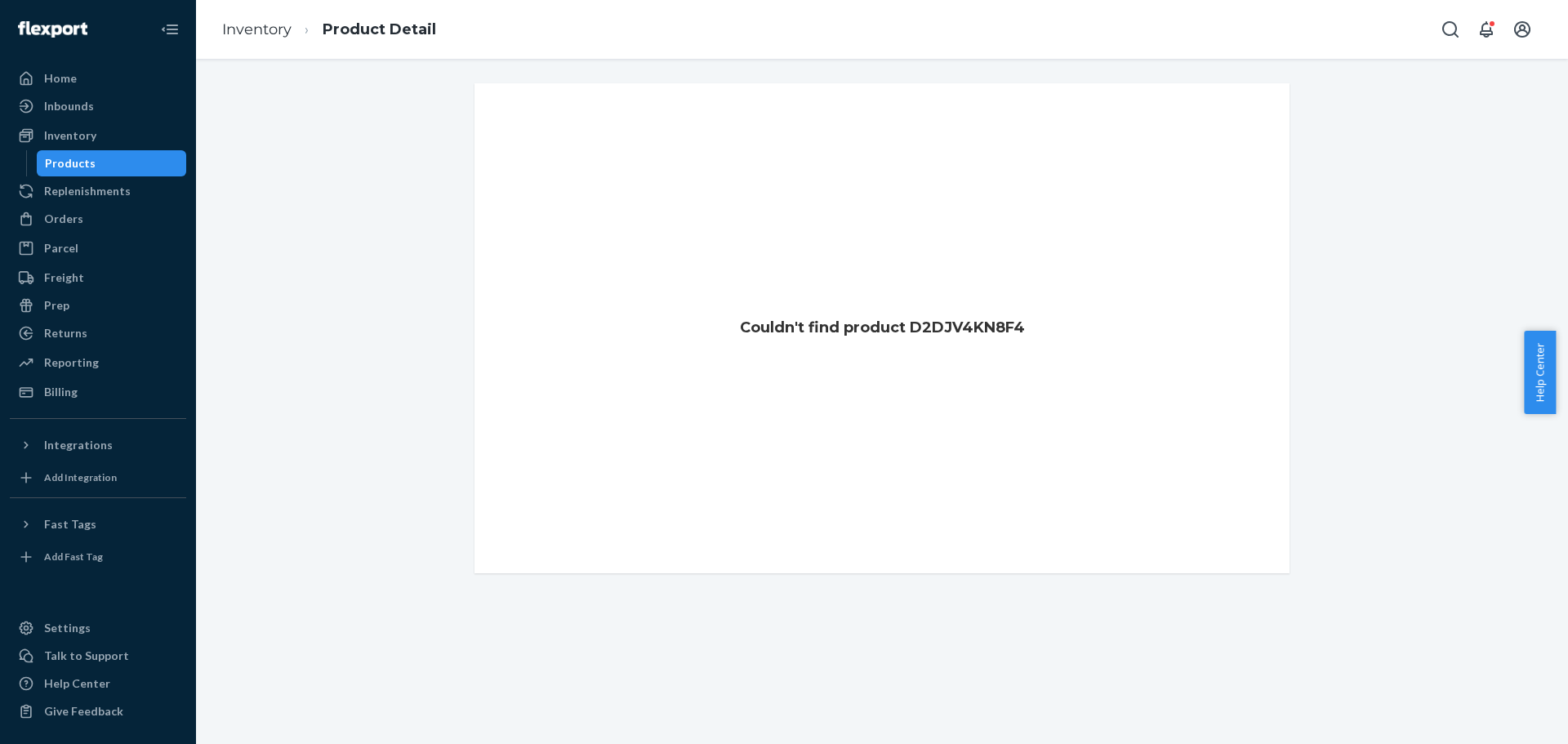
drag, startPoint x: 116, startPoint y: 161, endPoint x: 135, endPoint y: 148, distance: 23.0
click at [116, 160] on div "Products" at bounding box center [112, 164] width 147 height 23
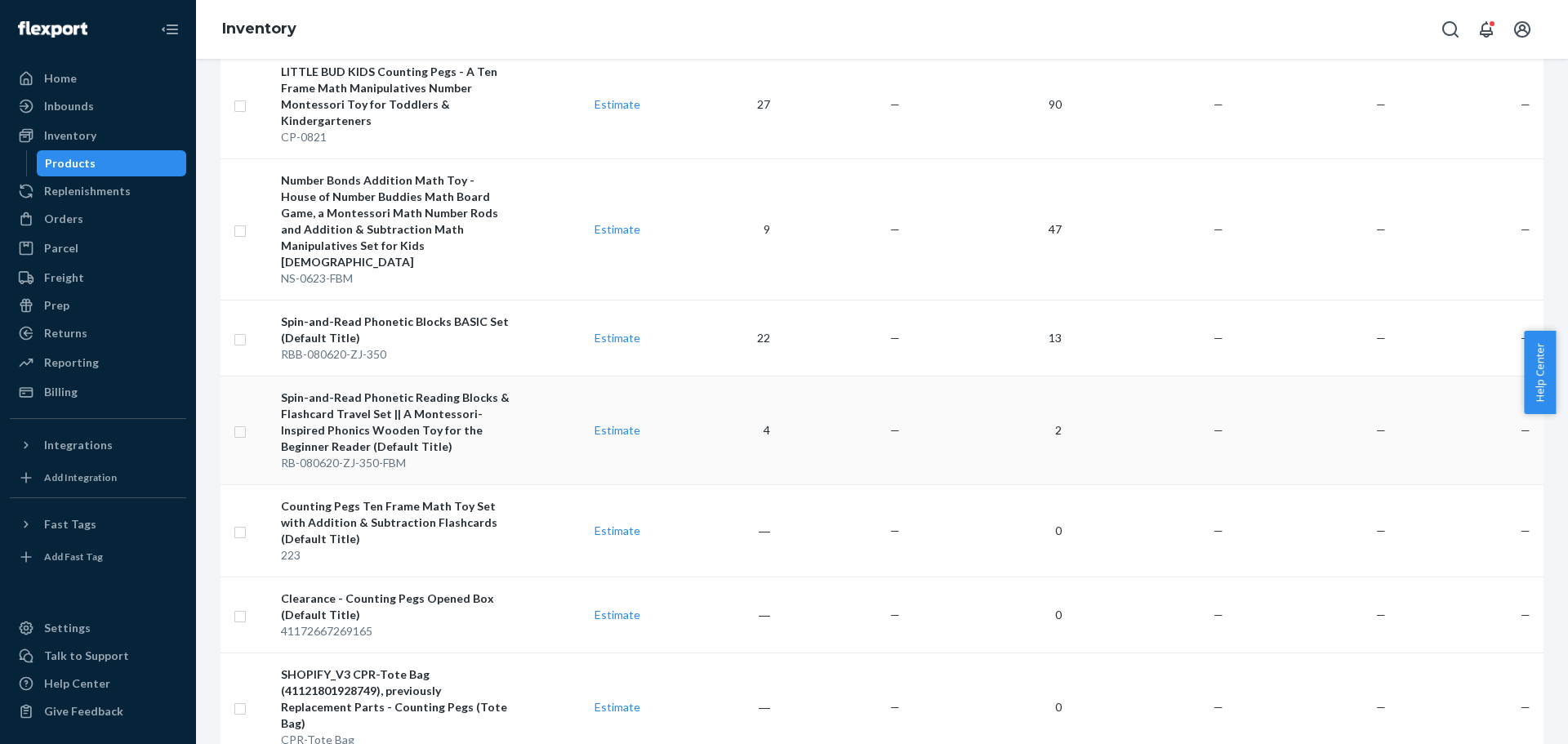
scroll to position [132, 0]
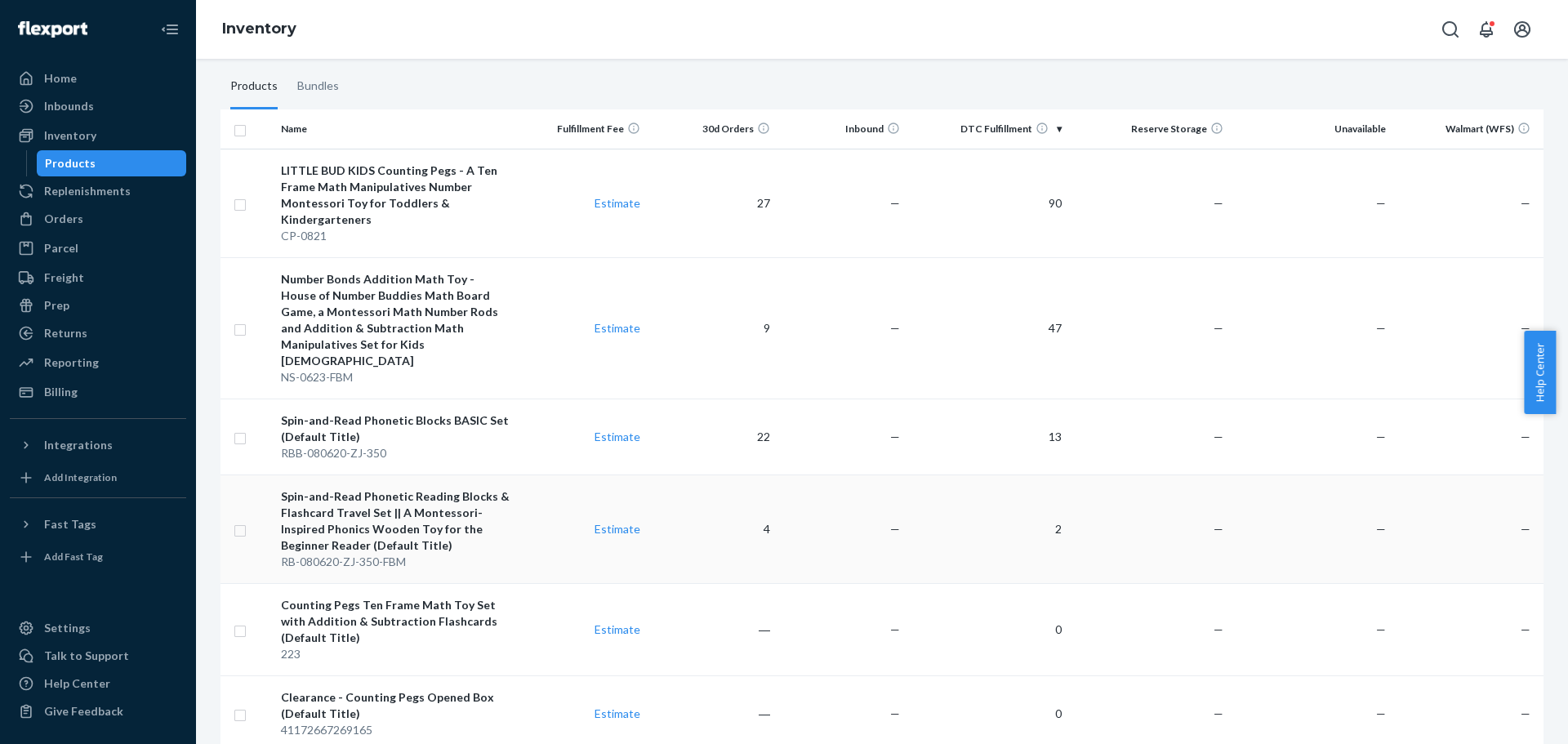
click at [503, 519] on div "Spin-and-Read Phonetic Reading Blocks & Flashcard Travel Set || A Montessori-In…" at bounding box center [396, 521] width 231 height 65
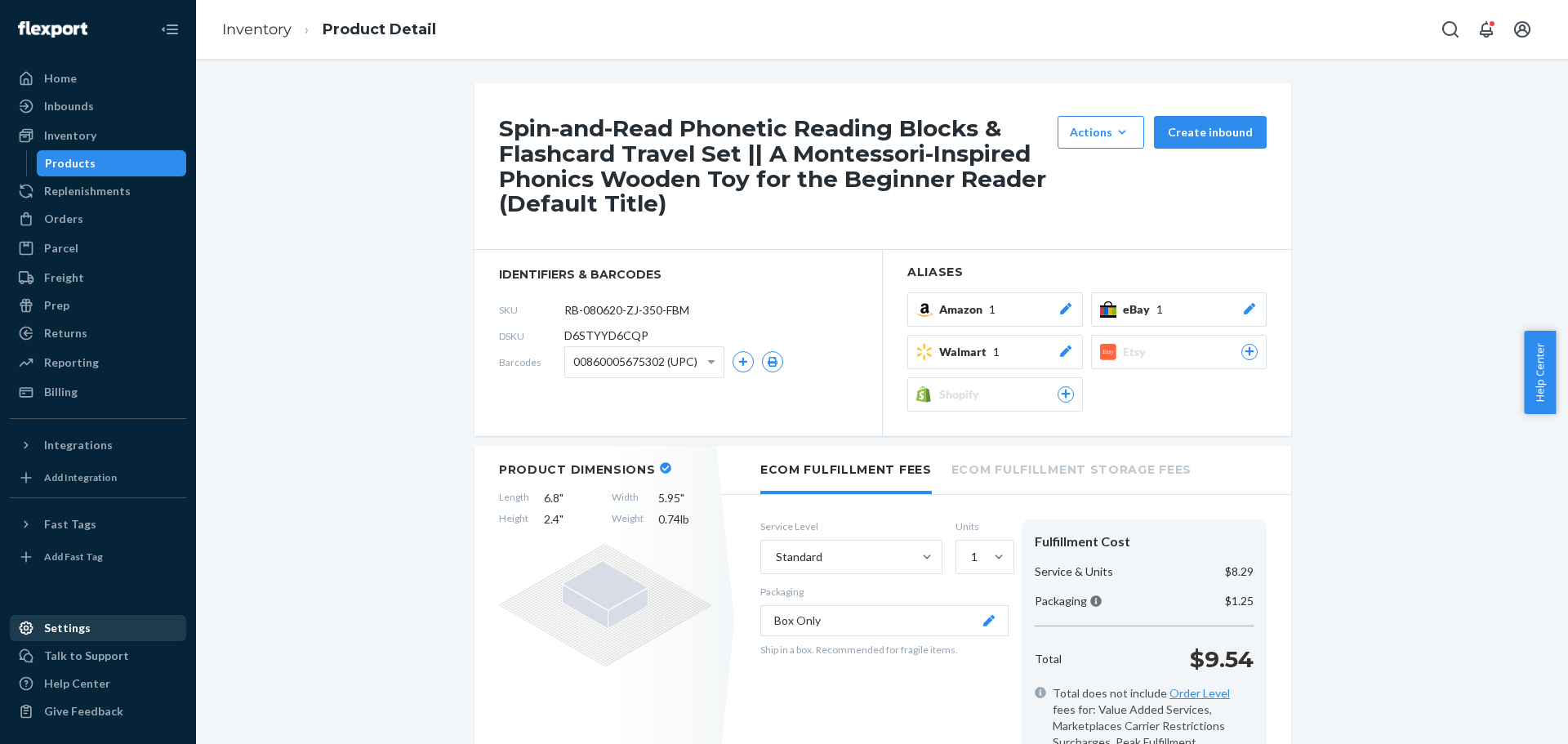
drag, startPoint x: 72, startPoint y: 633, endPoint x: 138, endPoint y: 631, distance: 66.0
click at [72, 632] on div "Settings" at bounding box center [67, 628] width 47 height 16
click at [27, 442] on icon at bounding box center [26, 444] width 16 height 16
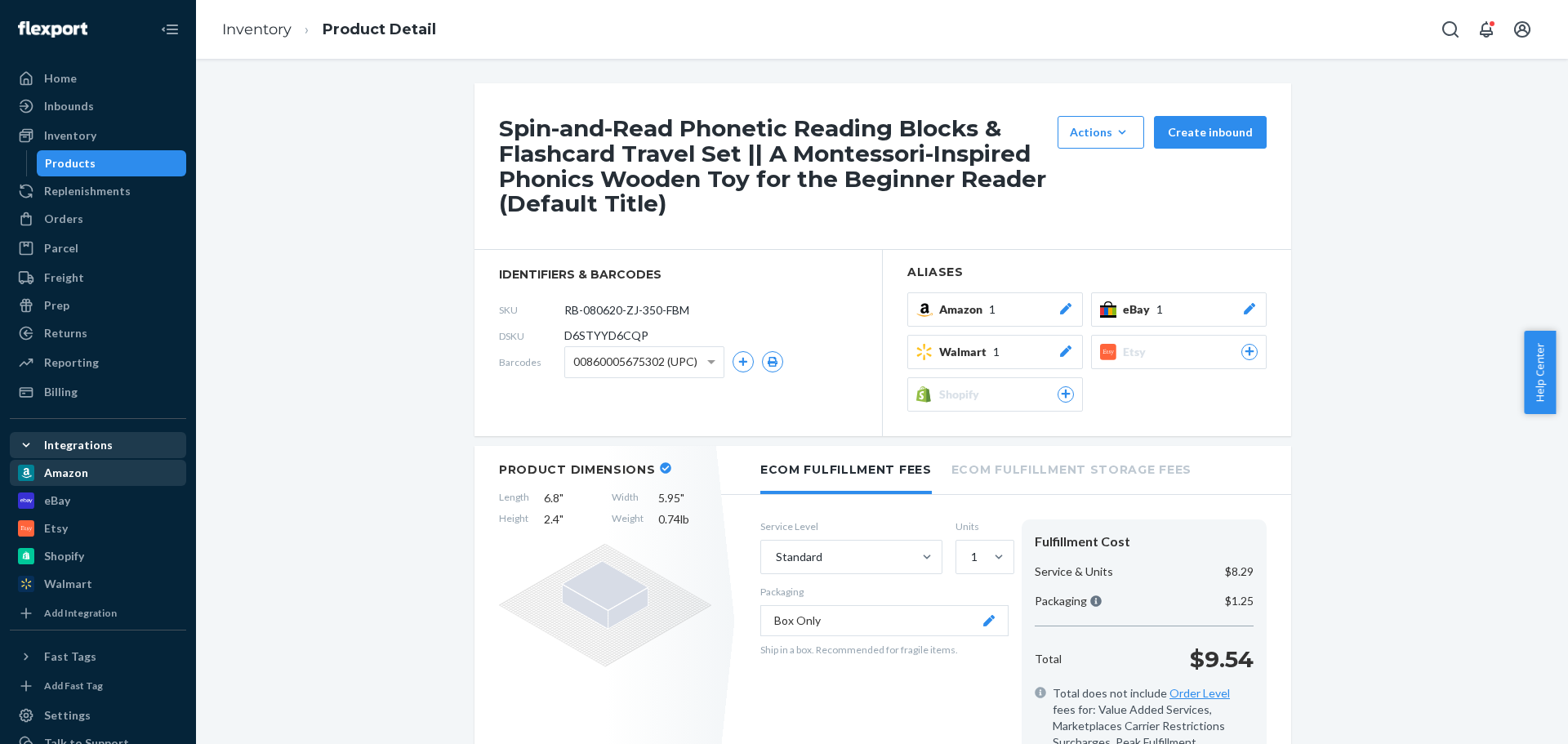
click at [92, 476] on div "Amazon" at bounding box center [98, 473] width 173 height 23
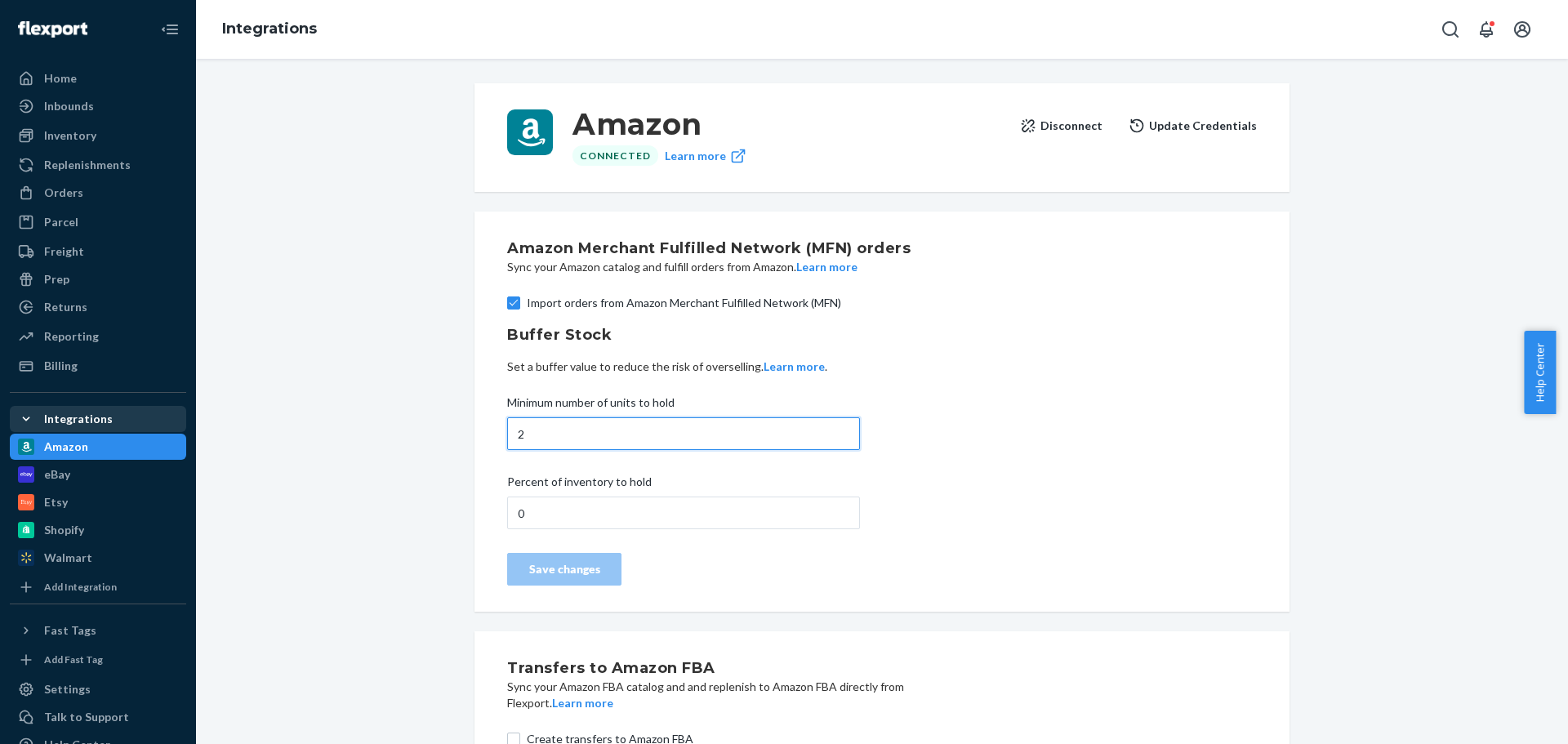
click at [554, 434] on input "2" at bounding box center [683, 434] width 353 height 33
drag, startPoint x: 535, startPoint y: 438, endPoint x: 436, endPoint y: 426, distance: 99.7
click at [436, 424] on div "Amazon Connected Learn more Disconnect Update Credentials Amazon Merchant Fulfi…" at bounding box center [883, 455] width 1348 height 762
type input "0"
drag, startPoint x: 573, startPoint y: 574, endPoint x: 626, endPoint y: 551, distance: 57.8
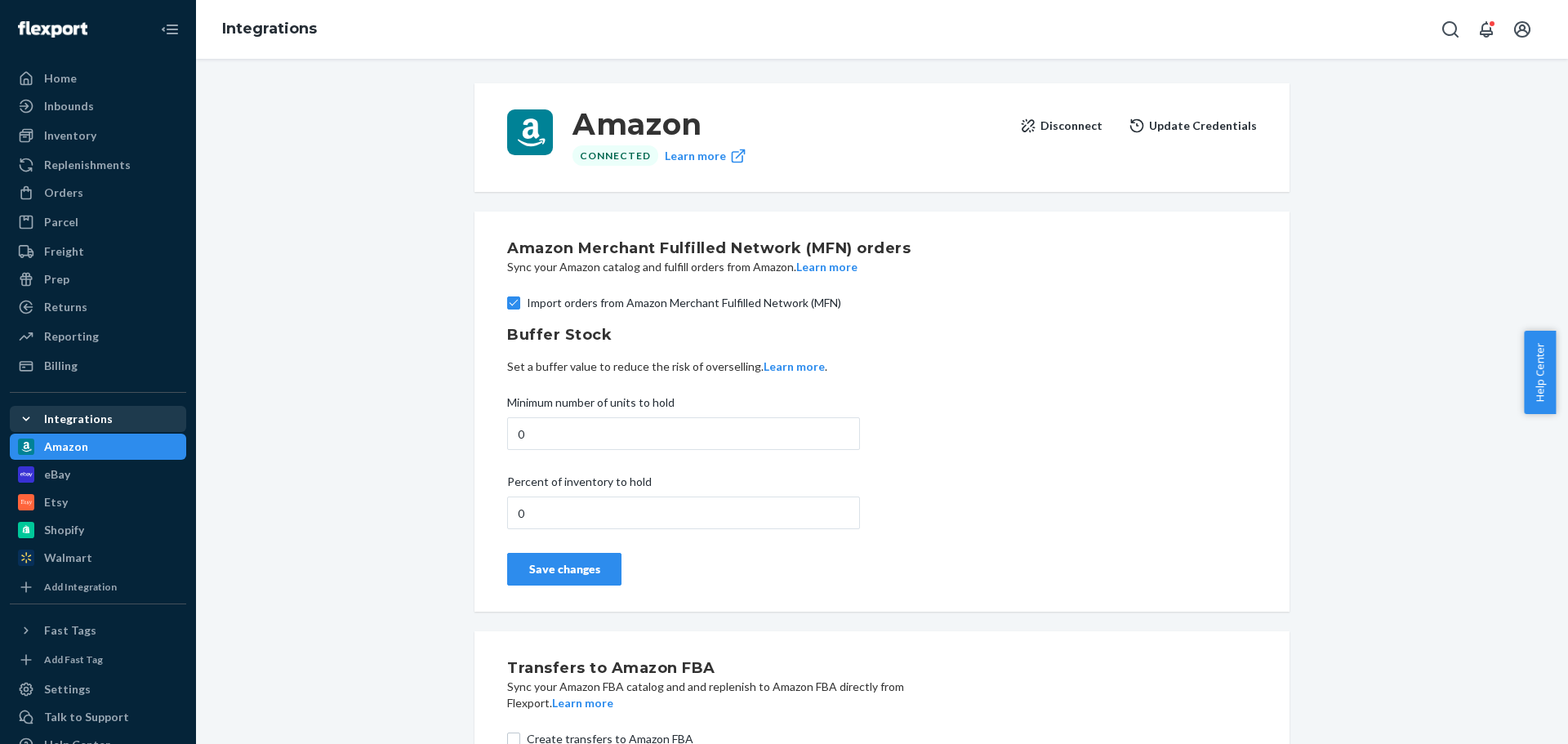
click at [573, 573] on div "Save changes" at bounding box center [564, 569] width 86 height 16
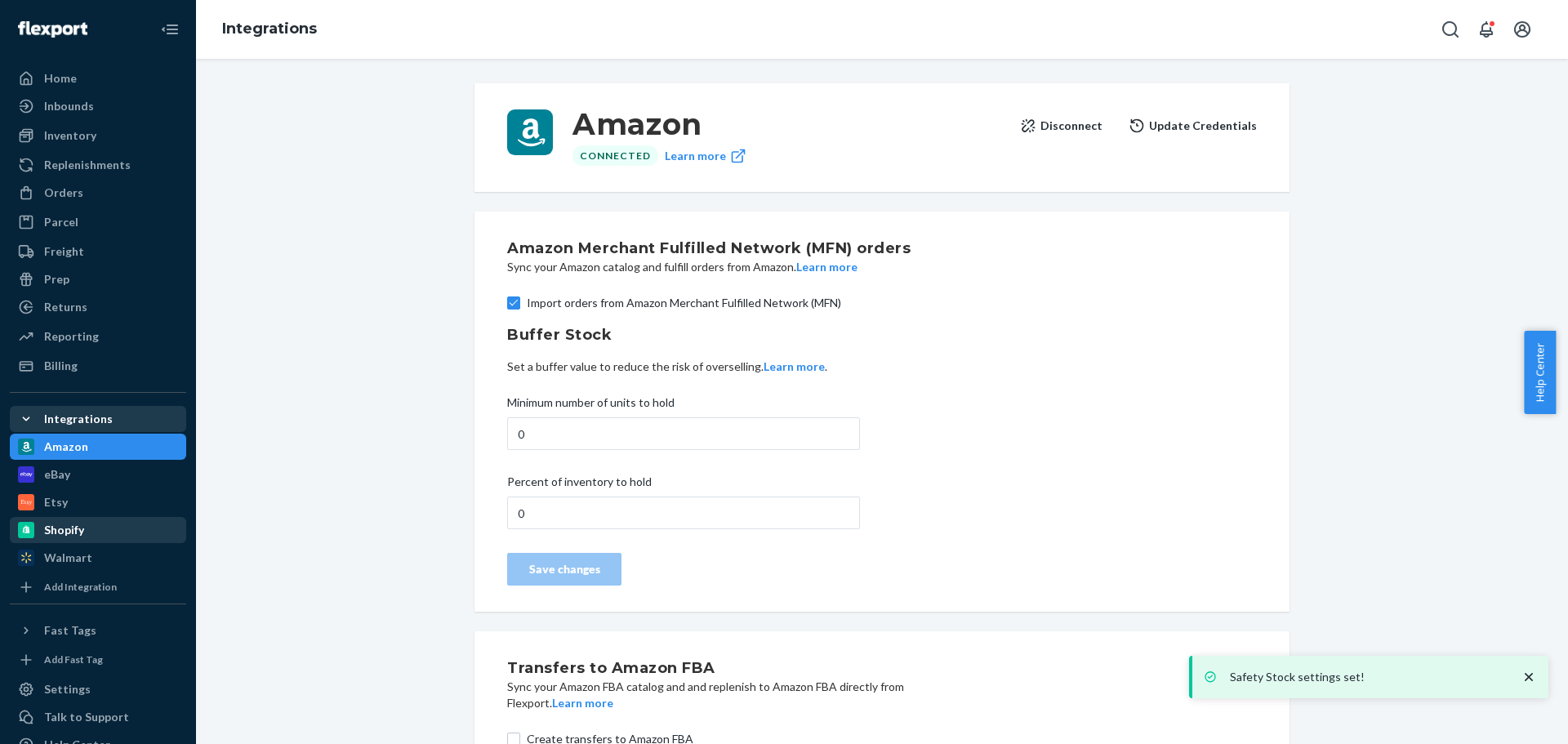
click at [87, 537] on div "Shopify" at bounding box center [98, 530] width 173 height 23
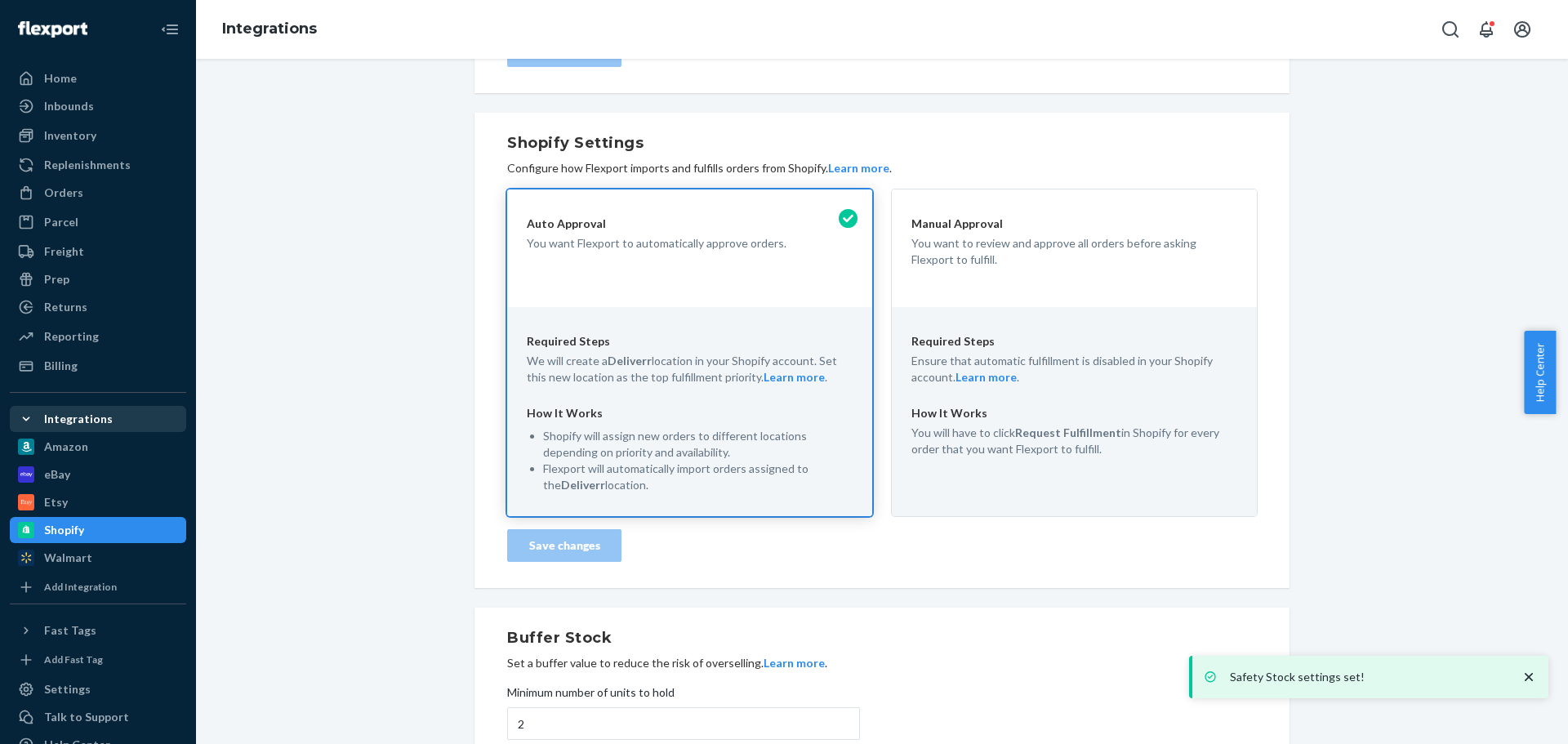
scroll to position [482, 0]
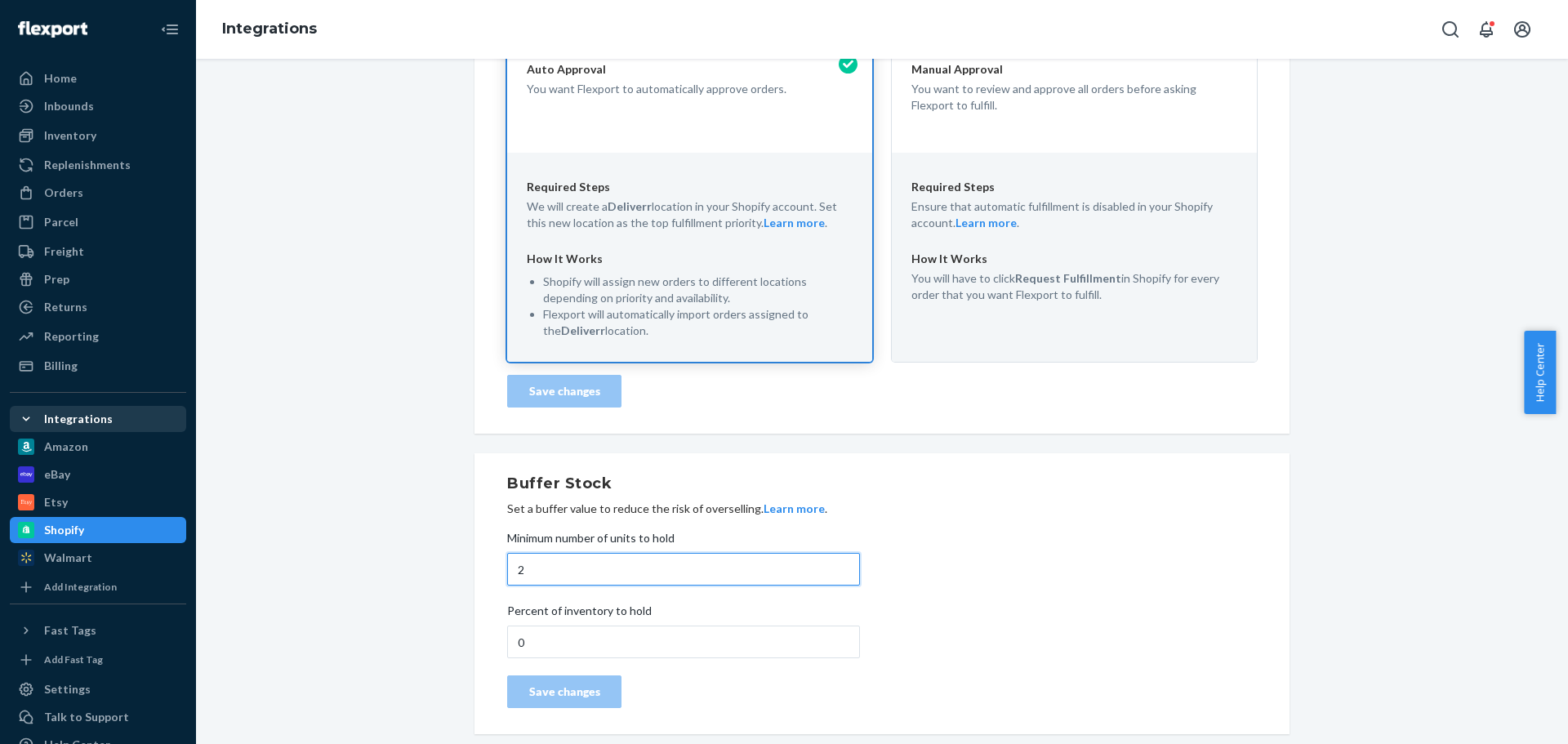
click at [529, 571] on input "2" at bounding box center [683, 570] width 353 height 33
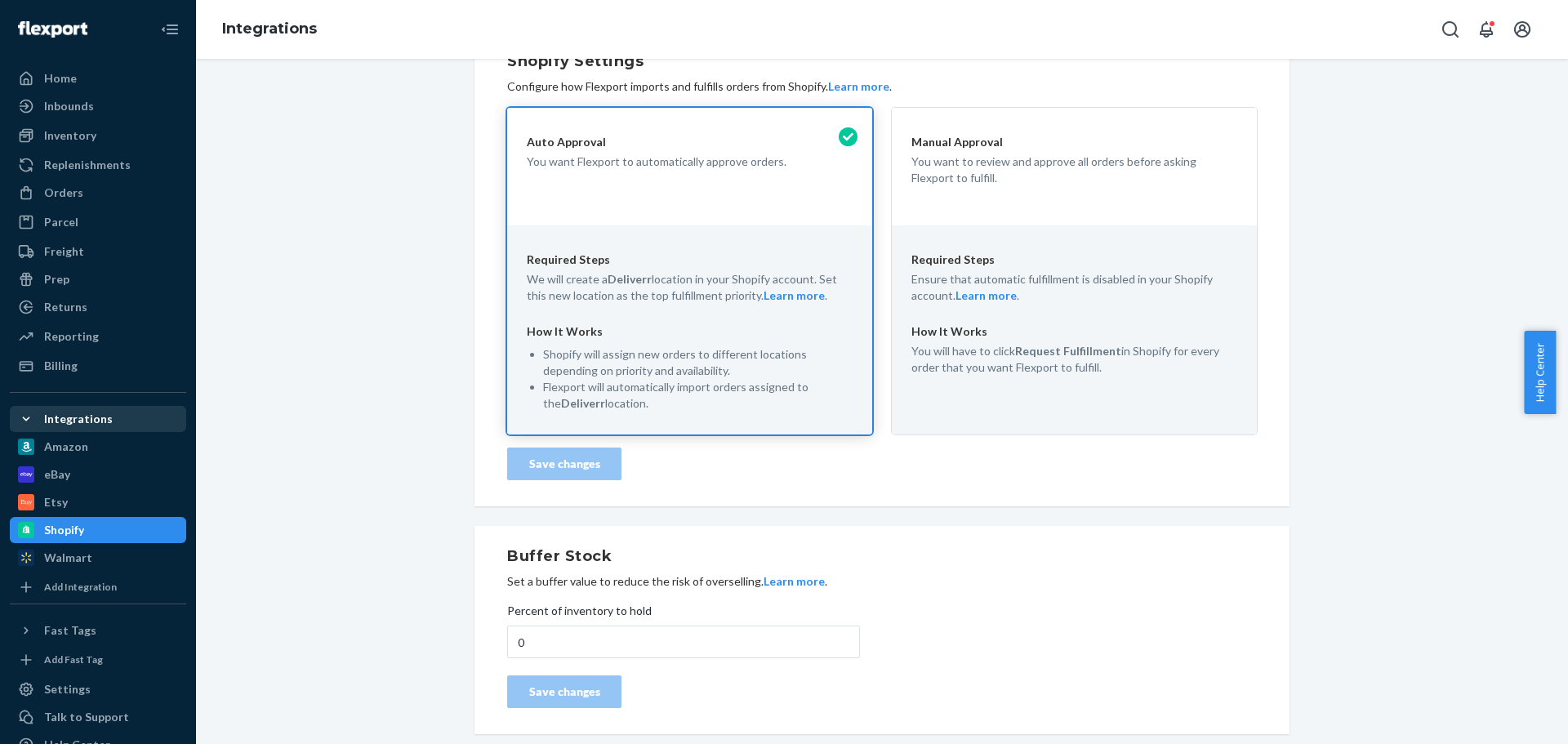
click at [460, 575] on div "Shopify Connected Learn more Disconnect Update Credentials Order Import Delay A…" at bounding box center [883, 204] width 1348 height 1079
click at [547, 644] on input "0" at bounding box center [683, 643] width 353 height 33
click at [533, 650] on input "0" at bounding box center [683, 643] width 353 height 33
type input "1"
click at [819, 640] on input "1" at bounding box center [683, 643] width 353 height 33
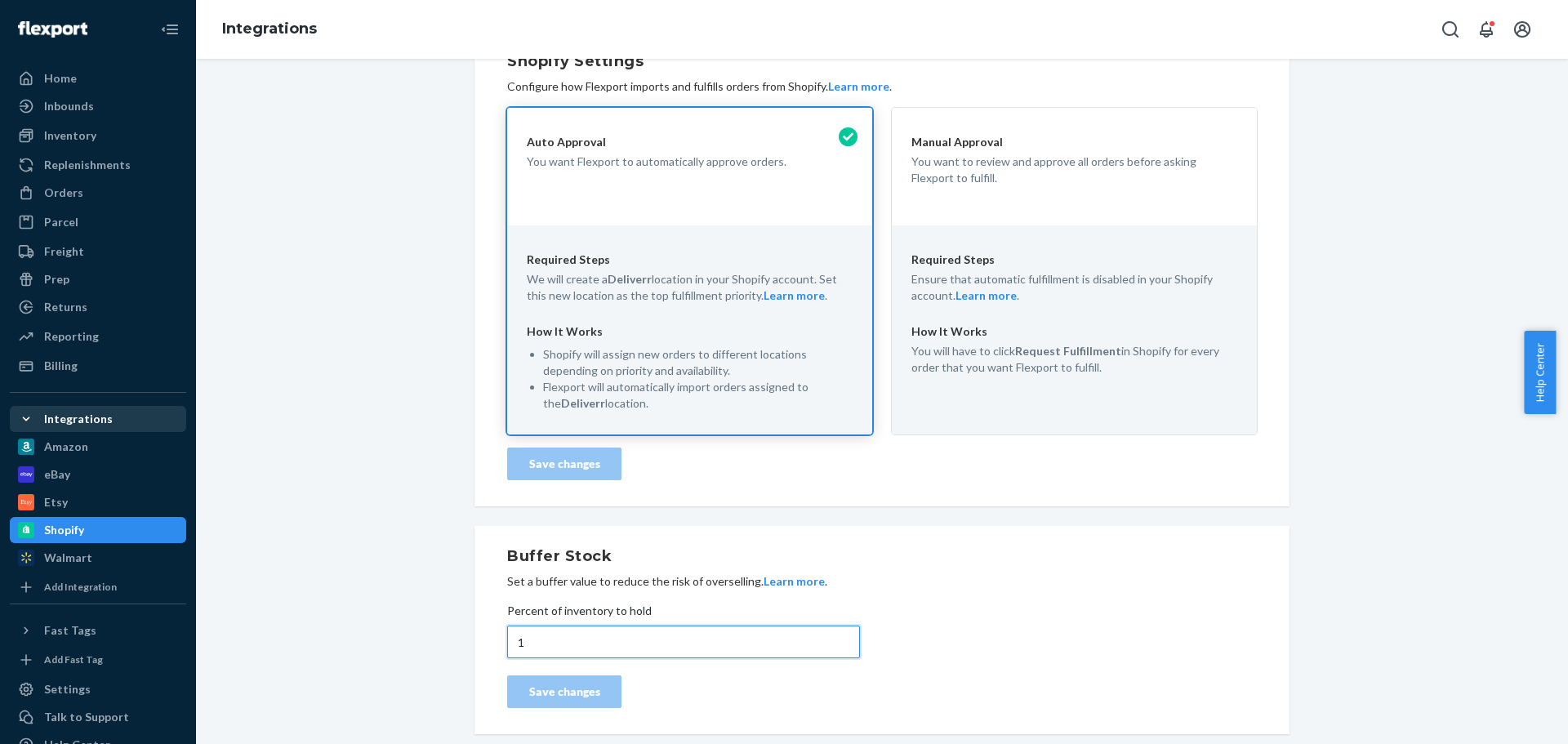
click at [685, 644] on input "1" at bounding box center [683, 643] width 353 height 33
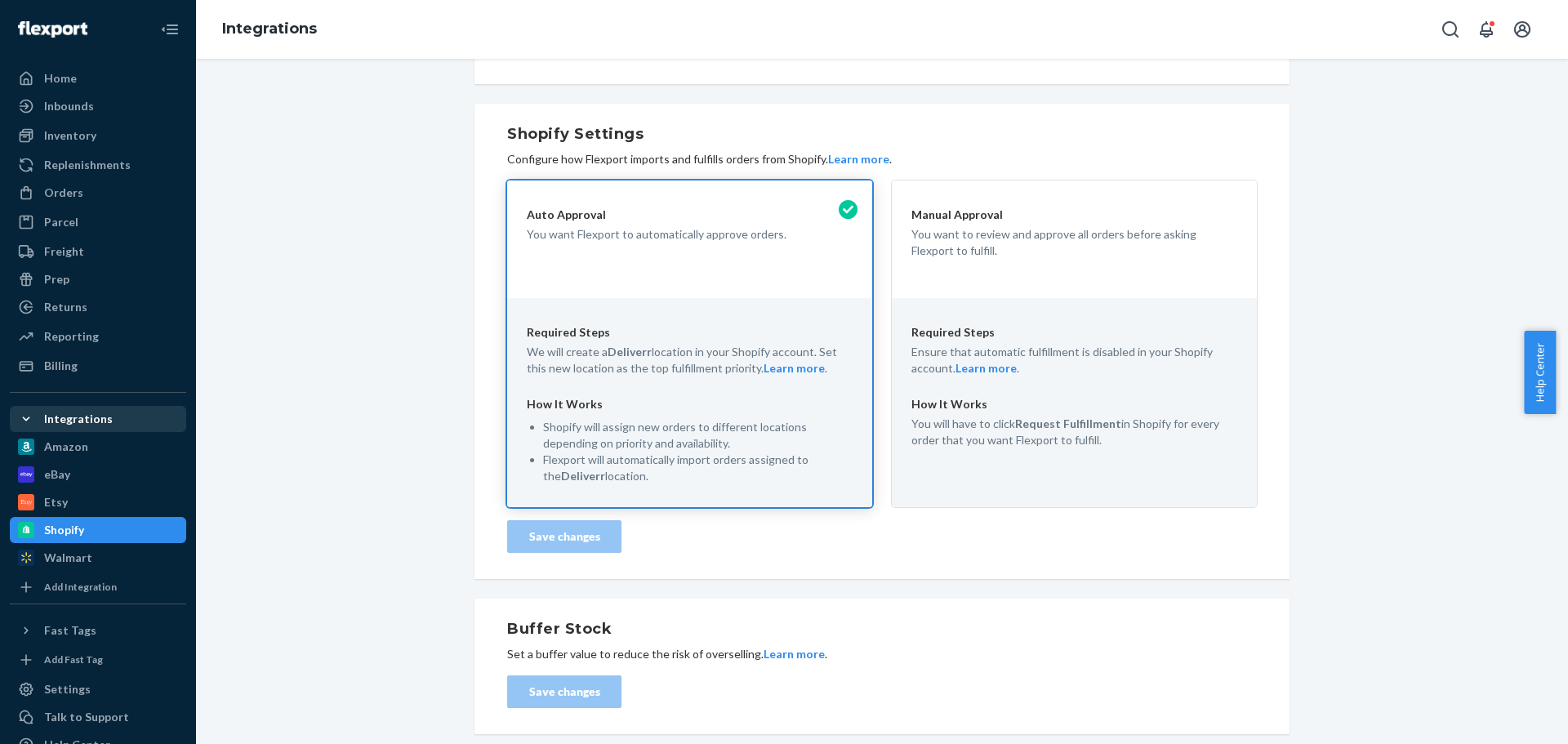
scroll to position [336, 0]
click at [476, 627] on div "Buffer Stock Set a buffer value to reduce the risk of overselling. Learn more .…" at bounding box center [883, 666] width 816 height 136
click at [93, 482] on div "eBay" at bounding box center [98, 475] width 173 height 23
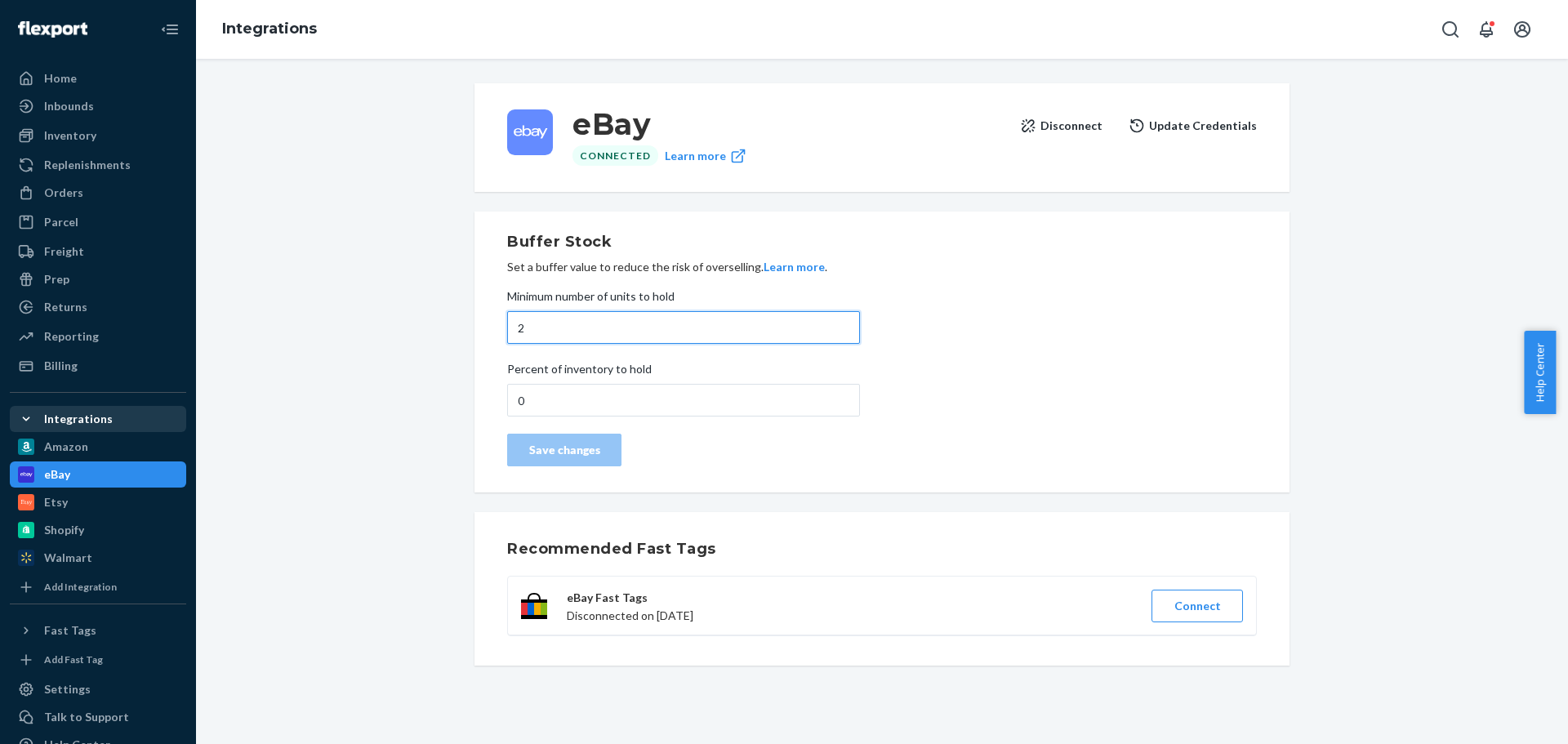
click at [565, 331] on input "2" at bounding box center [683, 327] width 353 height 33
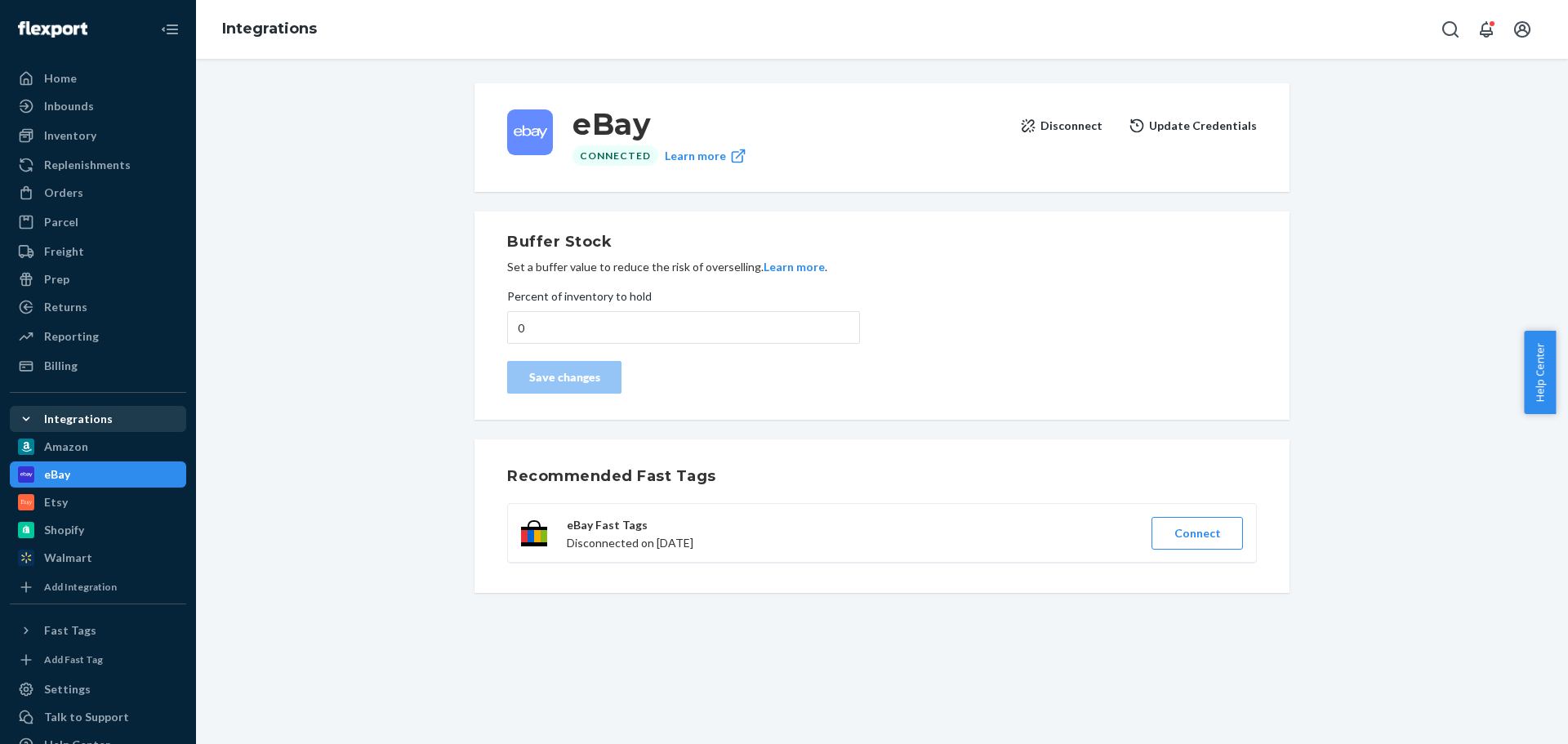
click at [320, 355] on div "eBay Connected Learn more Disconnect Update Credentials Buffer Stock Set a buff…" at bounding box center [883, 338] width 1348 height 530
click at [73, 448] on div "Amazon" at bounding box center [66, 446] width 44 height 16
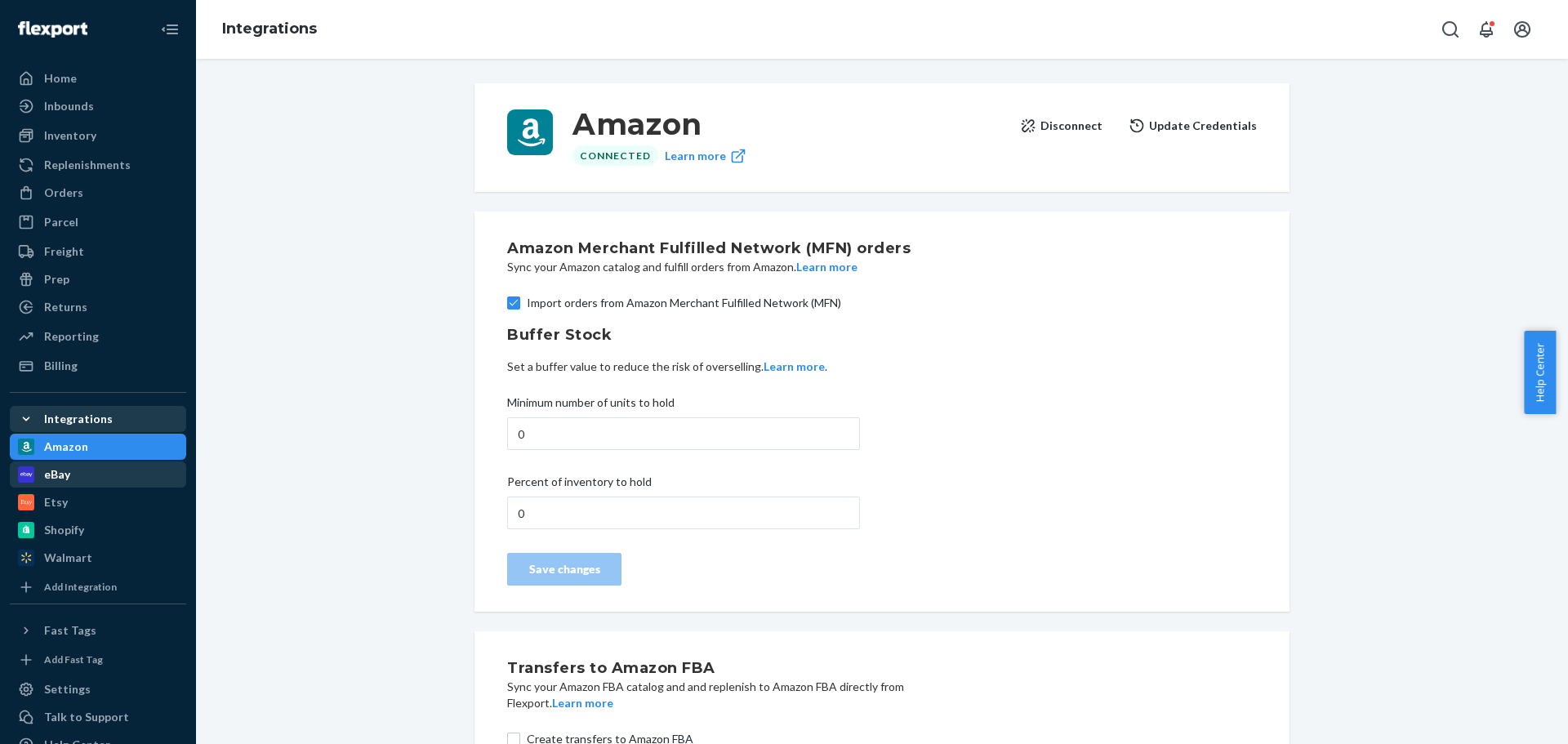
click at [80, 482] on div "eBay" at bounding box center [98, 475] width 173 height 23
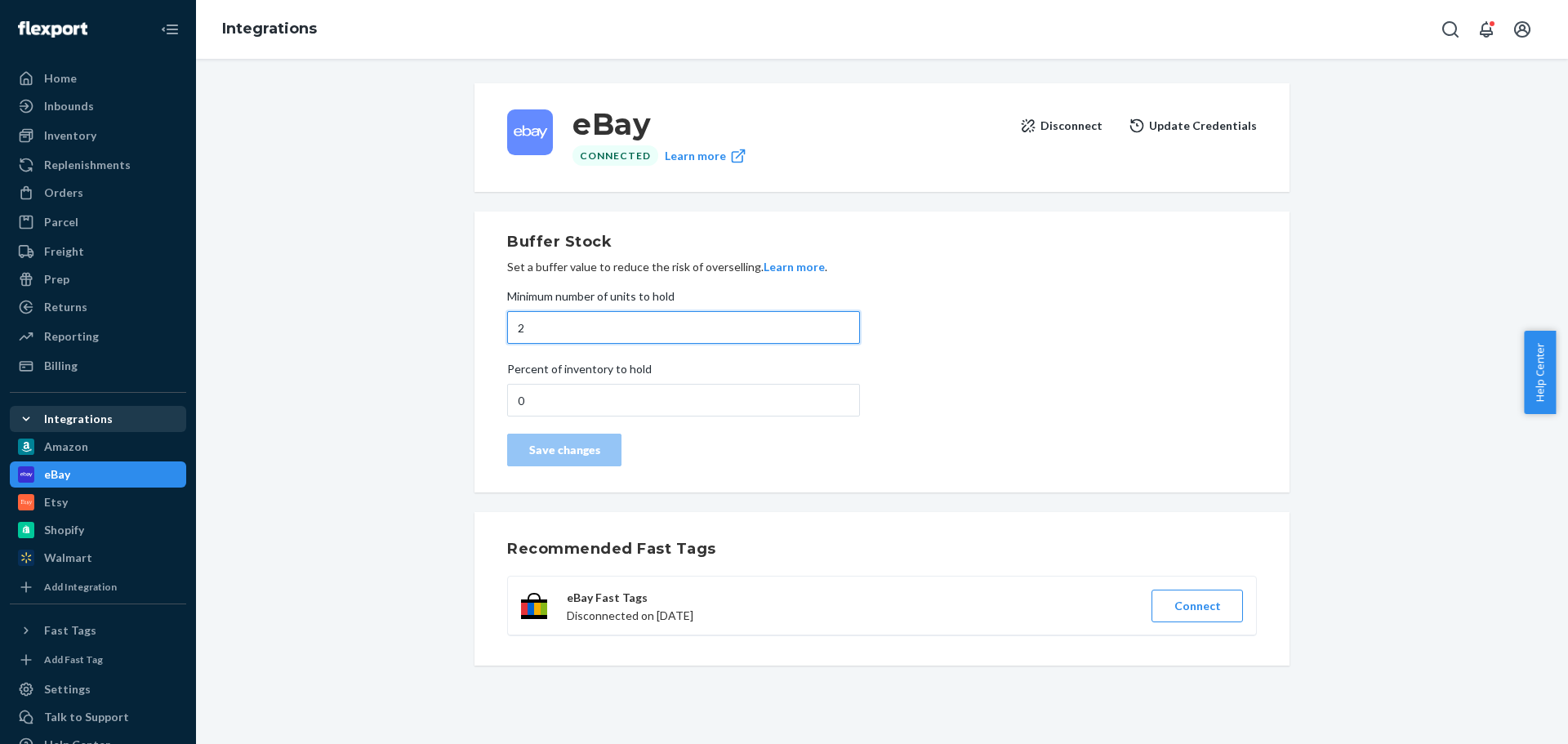
drag, startPoint x: 543, startPoint y: 320, endPoint x: 540, endPoint y: 331, distance: 11.4
click at [543, 320] on input "2" at bounding box center [683, 327] width 353 height 33
click at [814, 332] on input "1" at bounding box center [683, 327] width 353 height 33
type input "0"
click at [814, 332] on input "0" at bounding box center [683, 327] width 353 height 33
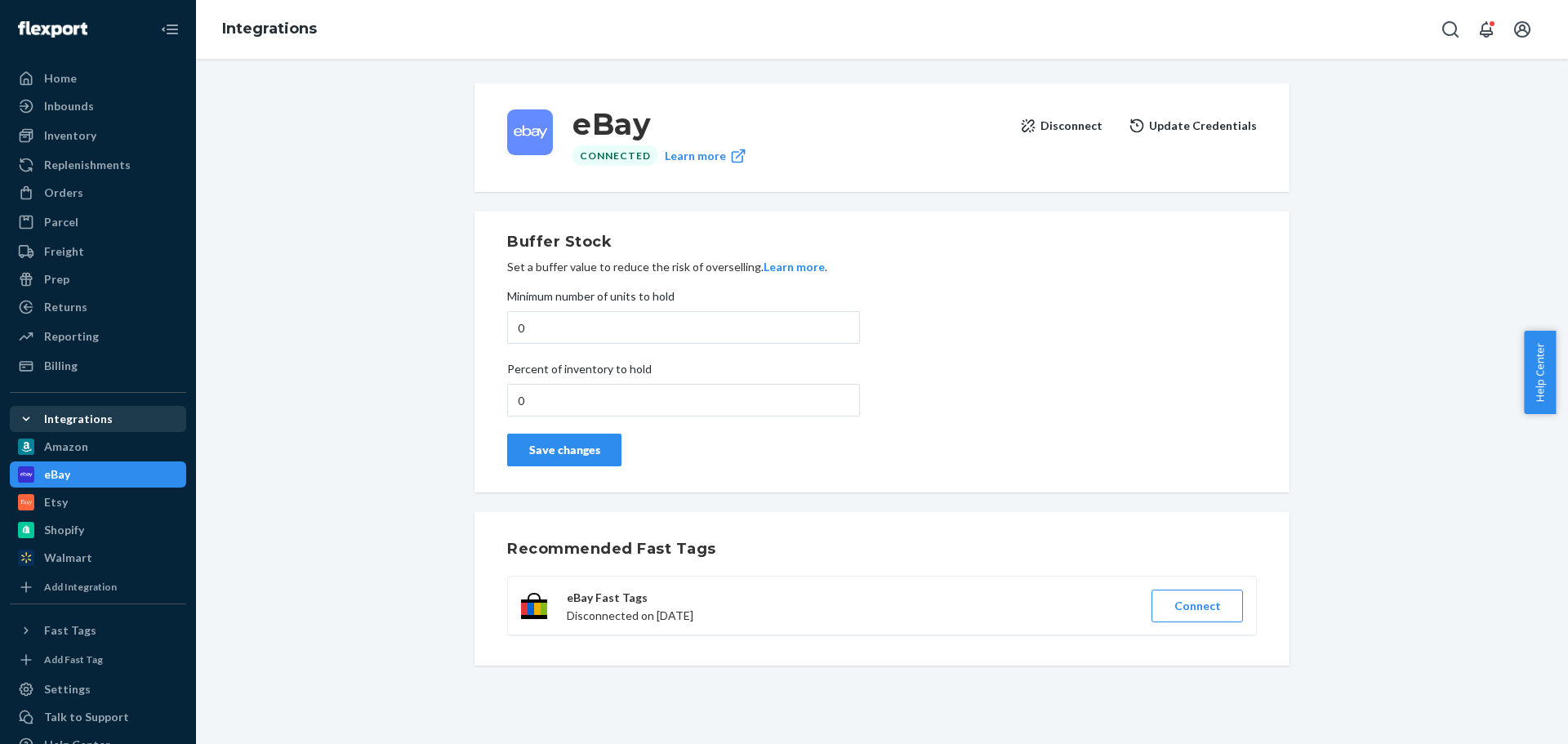
click at [571, 452] on div "Save changes" at bounding box center [564, 450] width 86 height 16
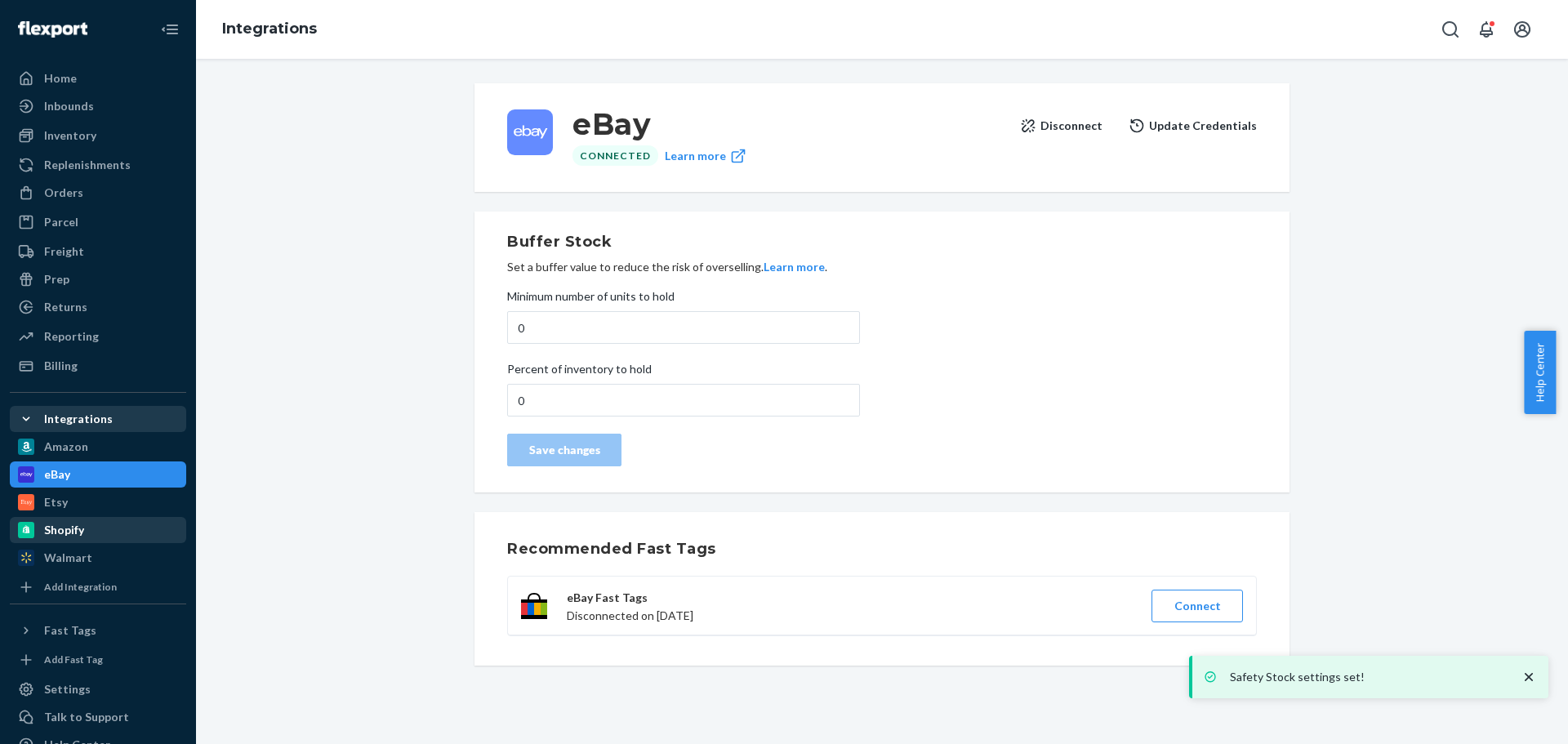
click at [70, 533] on div "Shopify" at bounding box center [64, 530] width 40 height 16
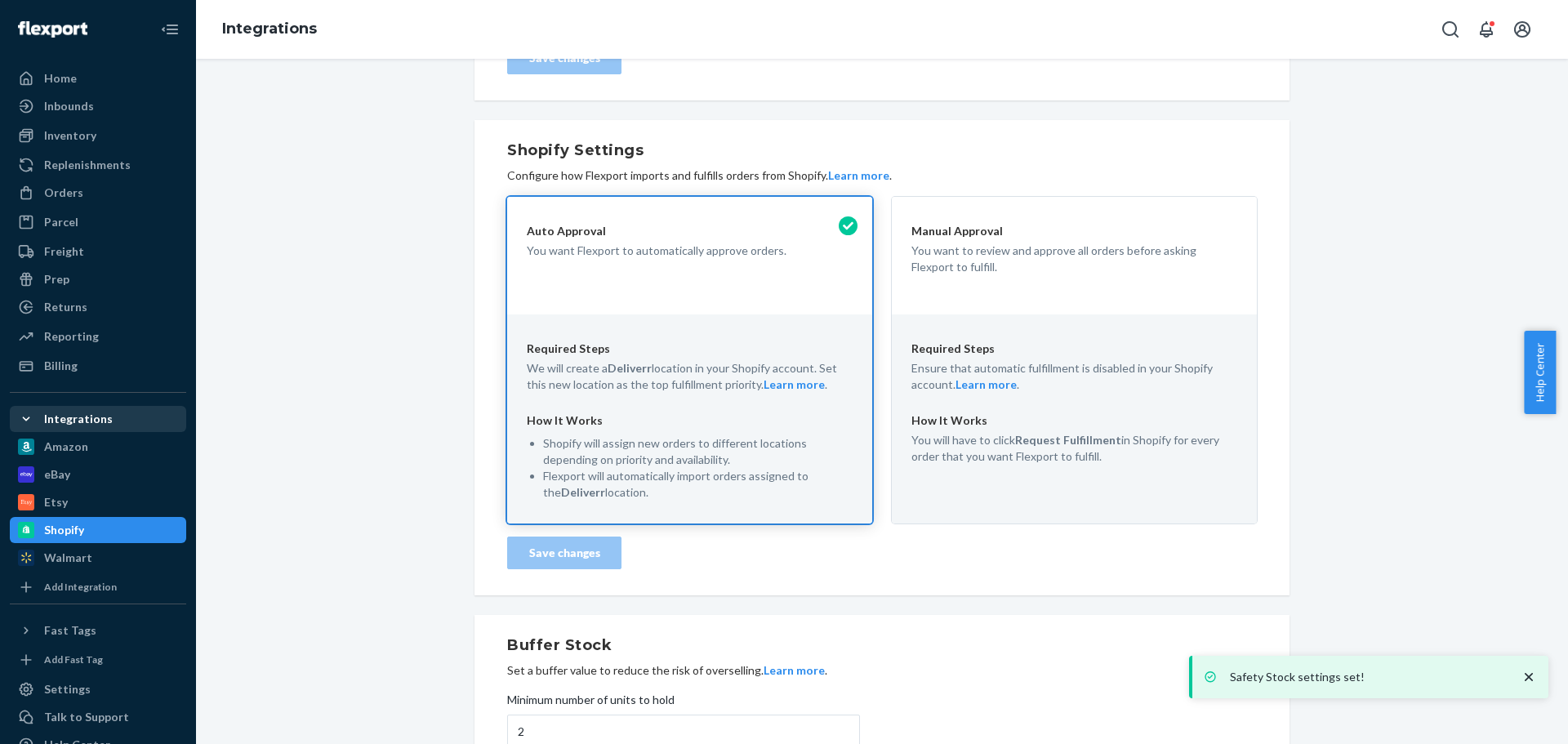
scroll to position [482, 0]
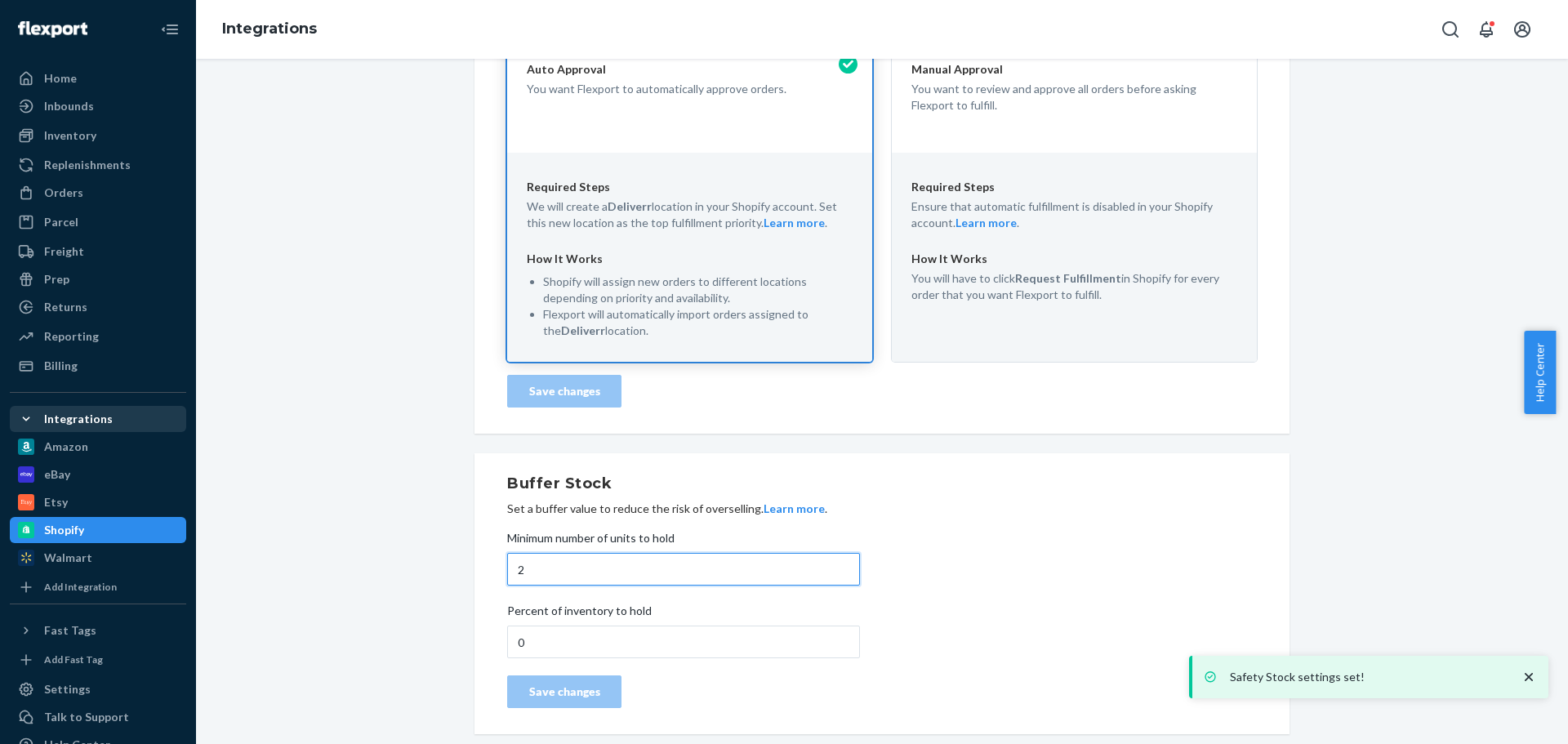
drag, startPoint x: 531, startPoint y: 580, endPoint x: 549, endPoint y: 581, distance: 18.0
click at [532, 580] on input "2" at bounding box center [683, 570] width 353 height 33
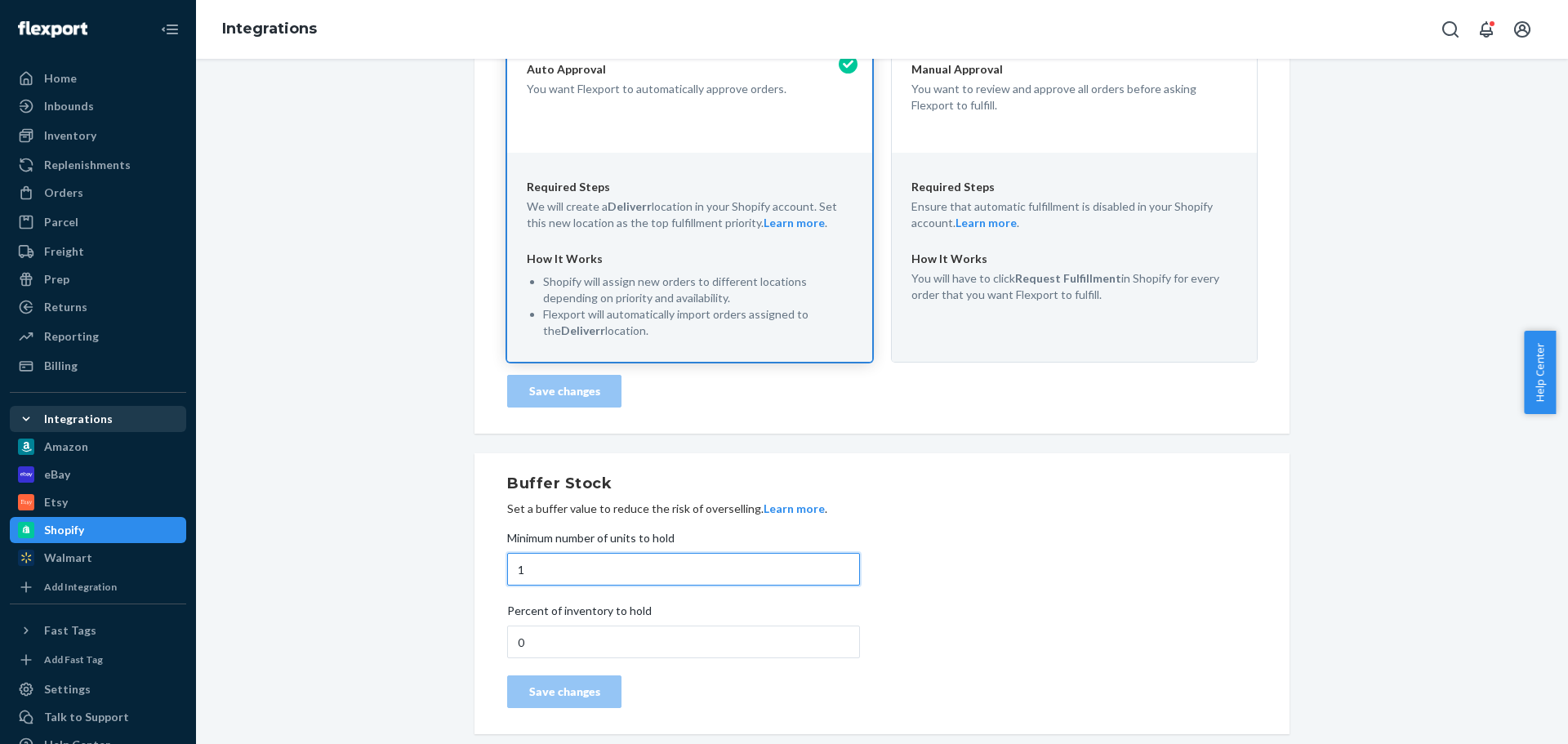
click at [818, 574] on input "1" at bounding box center [683, 570] width 353 height 33
type input "0"
click at [815, 575] on input "0" at bounding box center [683, 570] width 353 height 33
drag, startPoint x: 563, startPoint y: 695, endPoint x: 459, endPoint y: 594, distance: 145.0
click at [564, 694] on div "Save changes" at bounding box center [564, 691] width 86 height 16
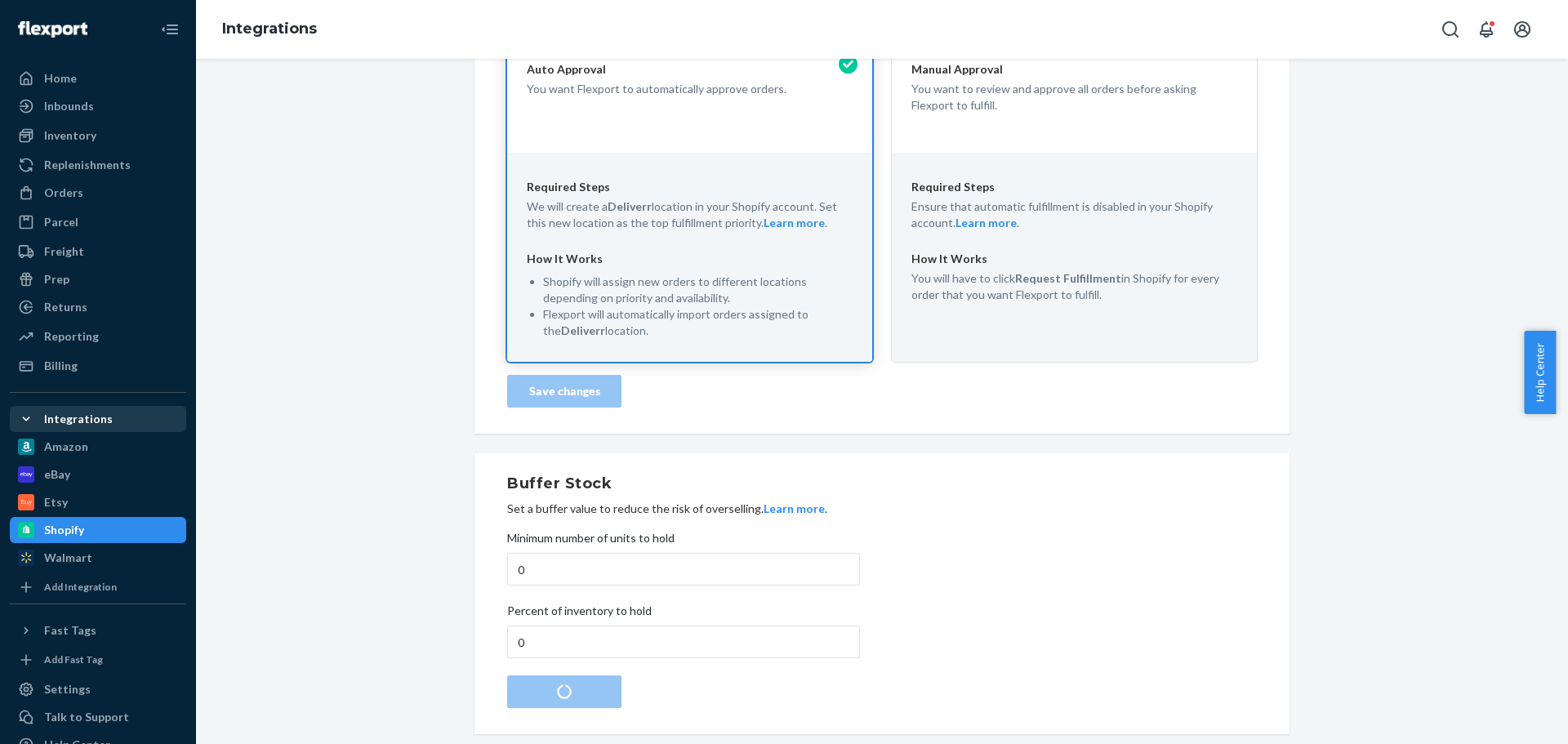
scroll to position [0, 0]
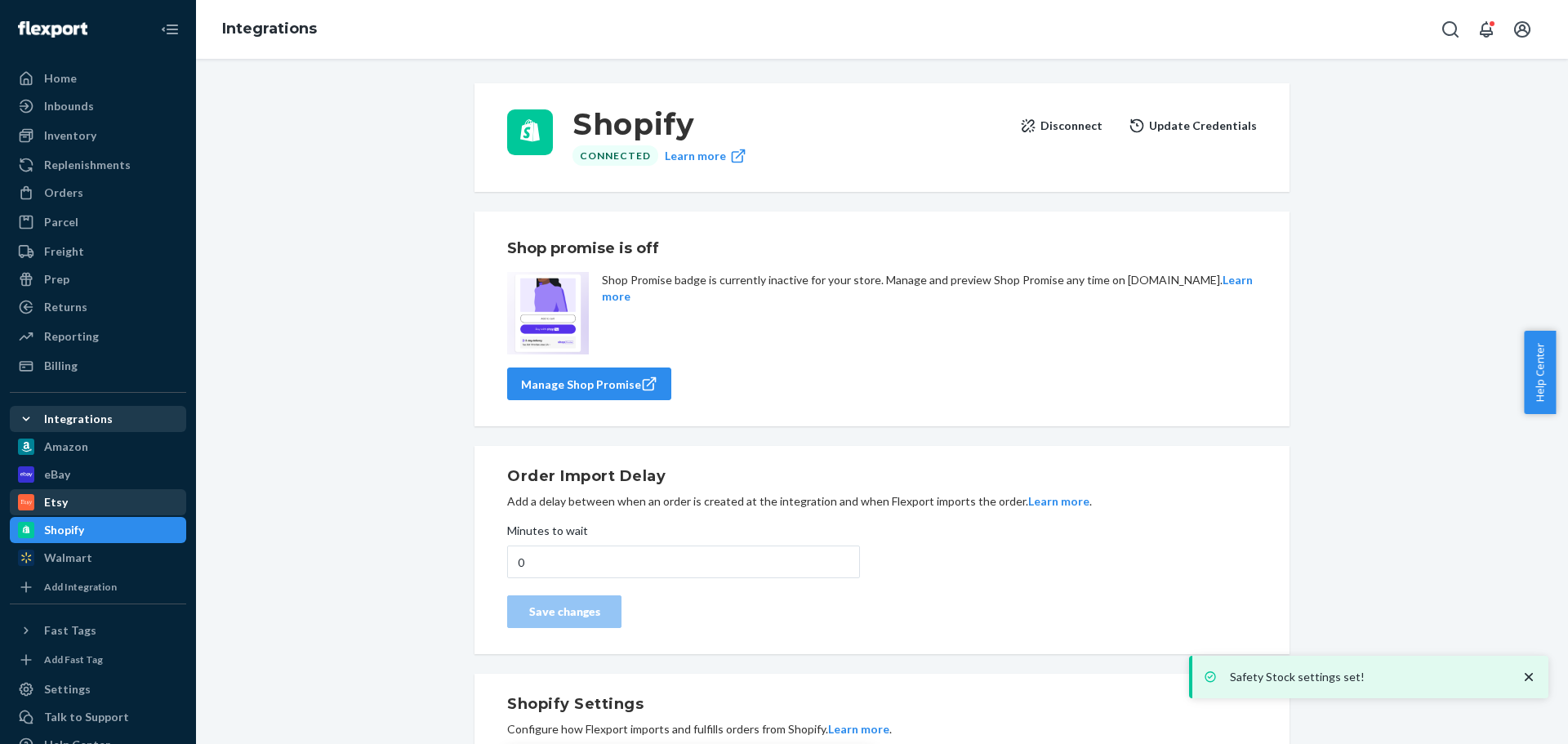
click at [121, 505] on div "Etsy" at bounding box center [98, 503] width 173 height 23
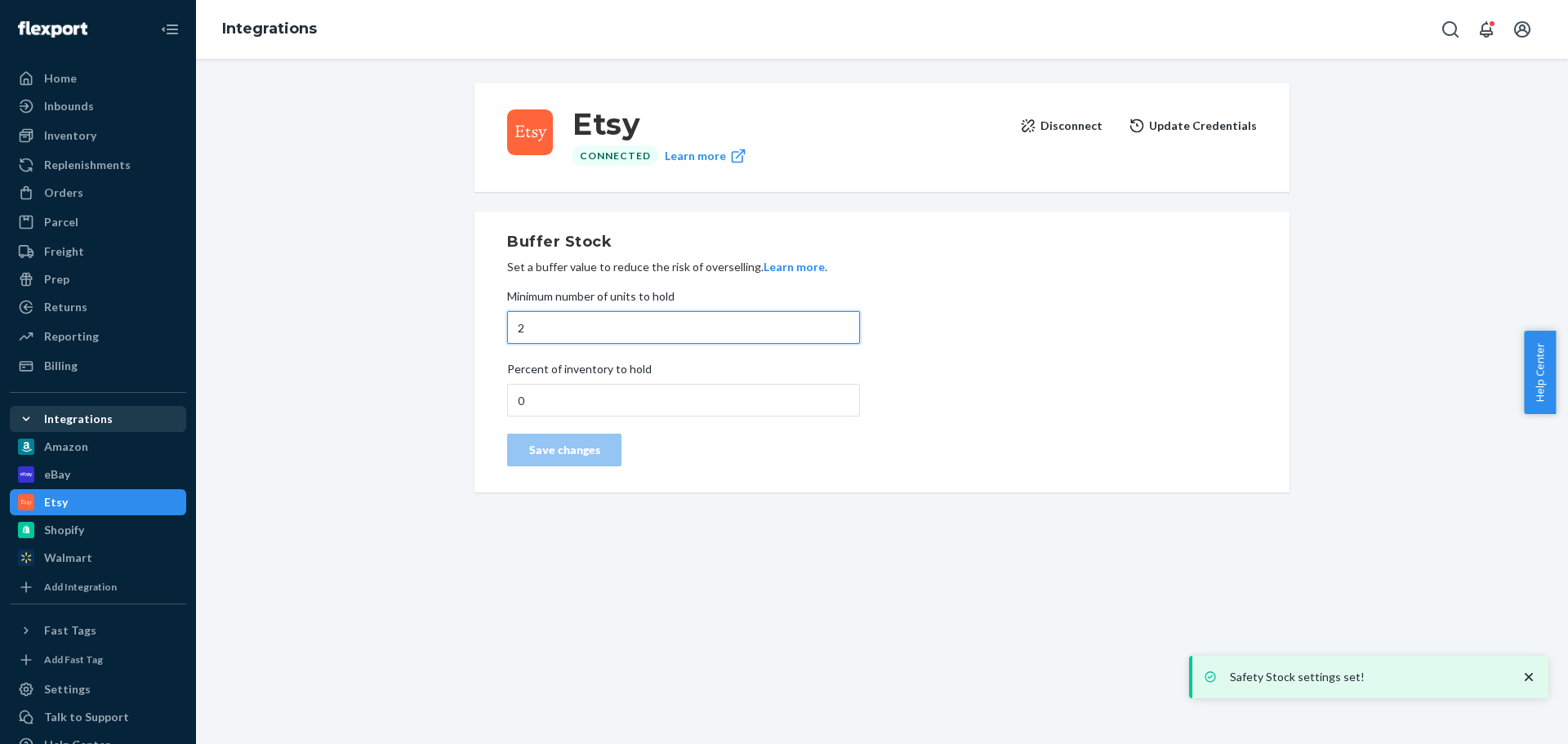
click at [566, 322] on input "2" at bounding box center [683, 327] width 353 height 33
click at [815, 330] on input "1" at bounding box center [683, 327] width 353 height 33
drag, startPoint x: 816, startPoint y: 331, endPoint x: 748, endPoint y: 368, distance: 77.4
type input "0"
click at [818, 332] on input "0" at bounding box center [683, 327] width 353 height 33
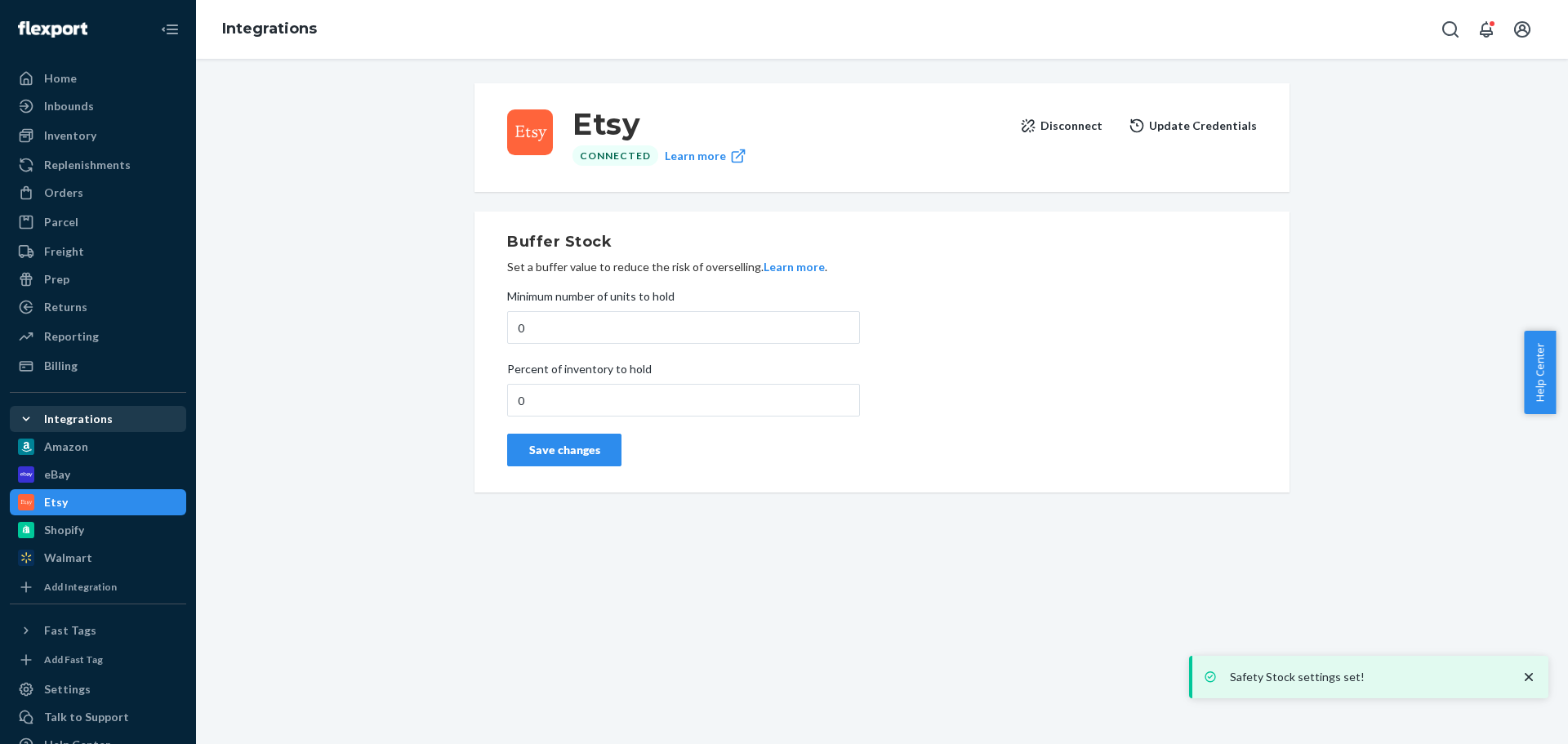
click at [562, 442] on div "Save changes" at bounding box center [564, 450] width 86 height 16
